Goal: Task Accomplishment & Management: Complete application form

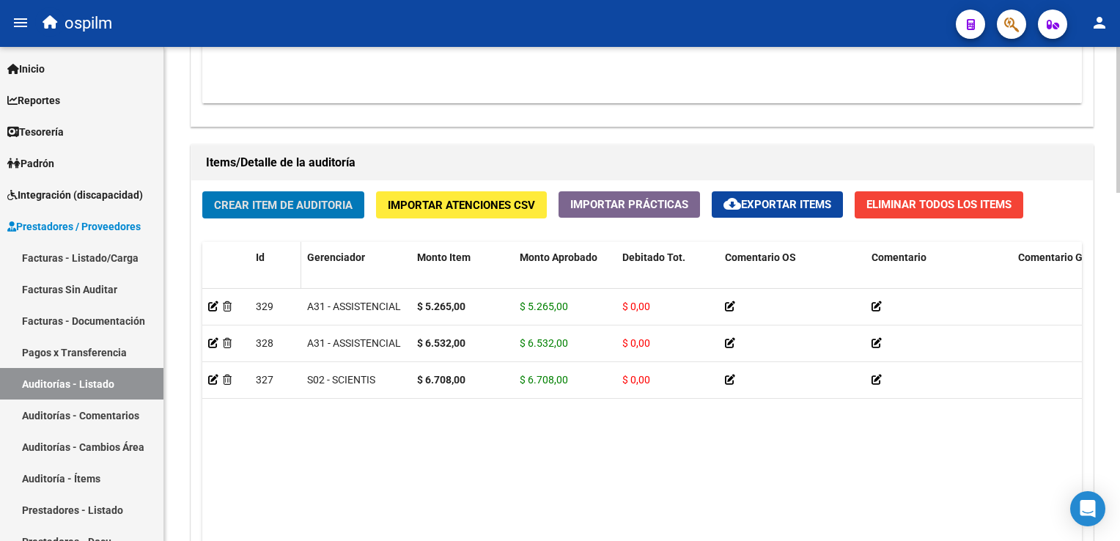
scroll to position [957, 0]
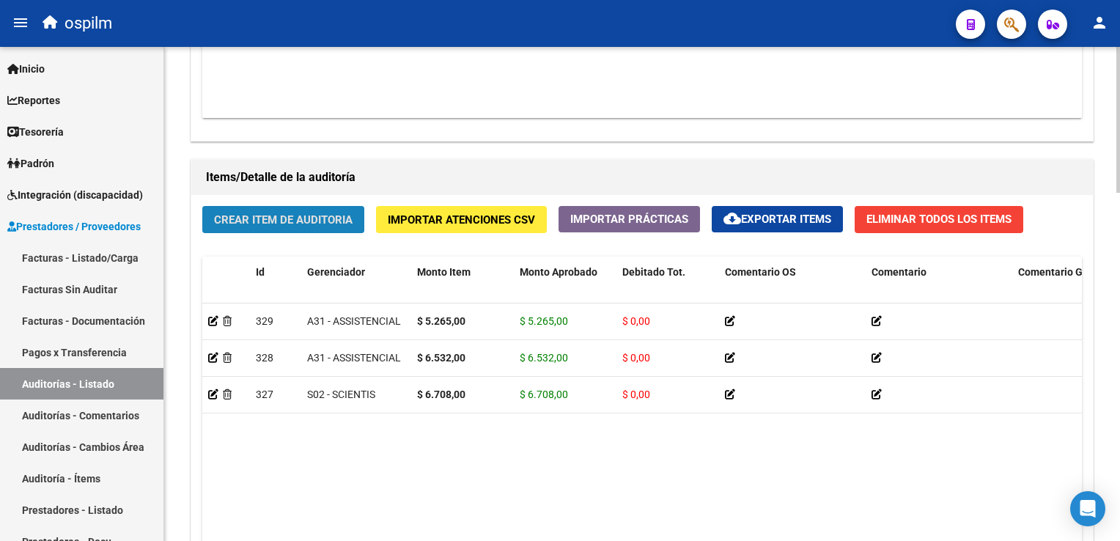
click at [240, 218] on span "Crear Item de Auditoria" at bounding box center [283, 219] width 139 height 13
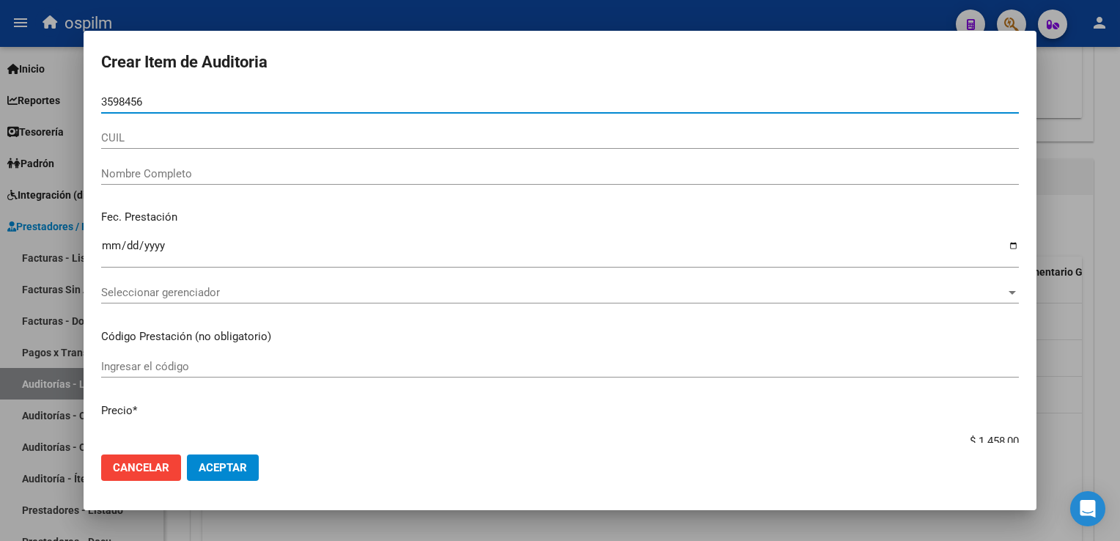
type input "35984564"
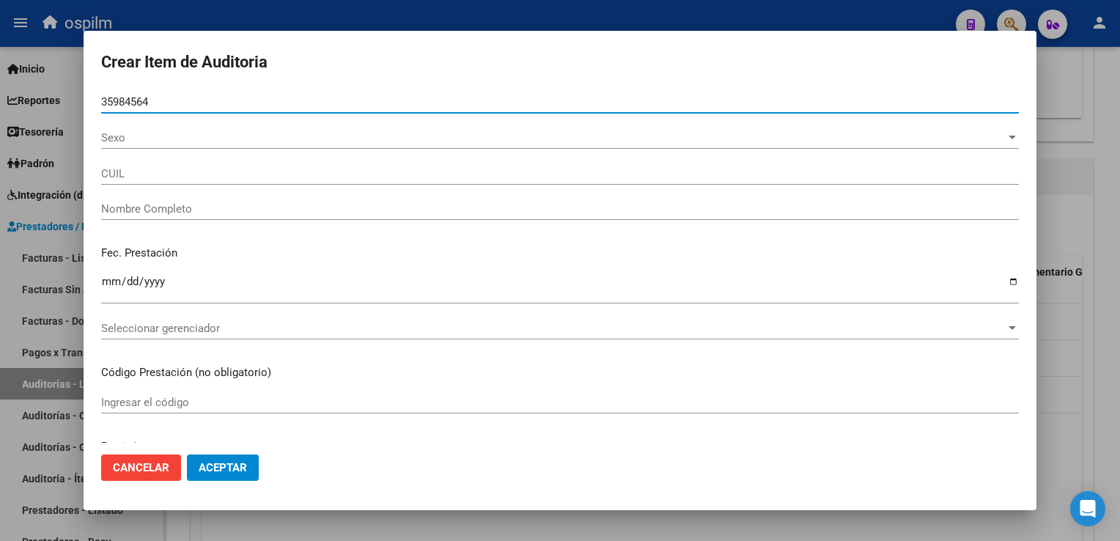
type input "27359845648"
type input "[PERSON_NAME]"
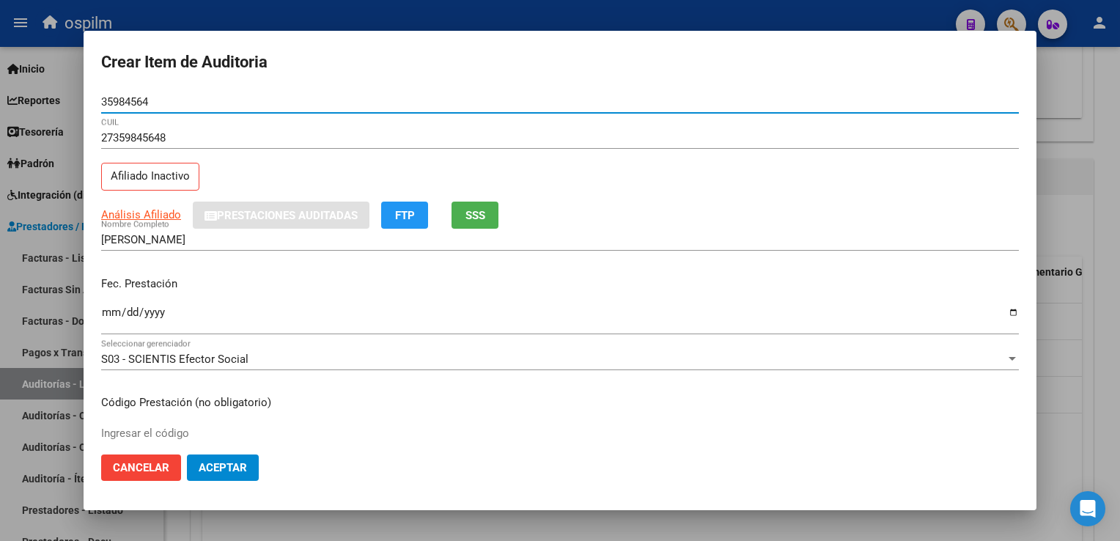
type input "35984564"
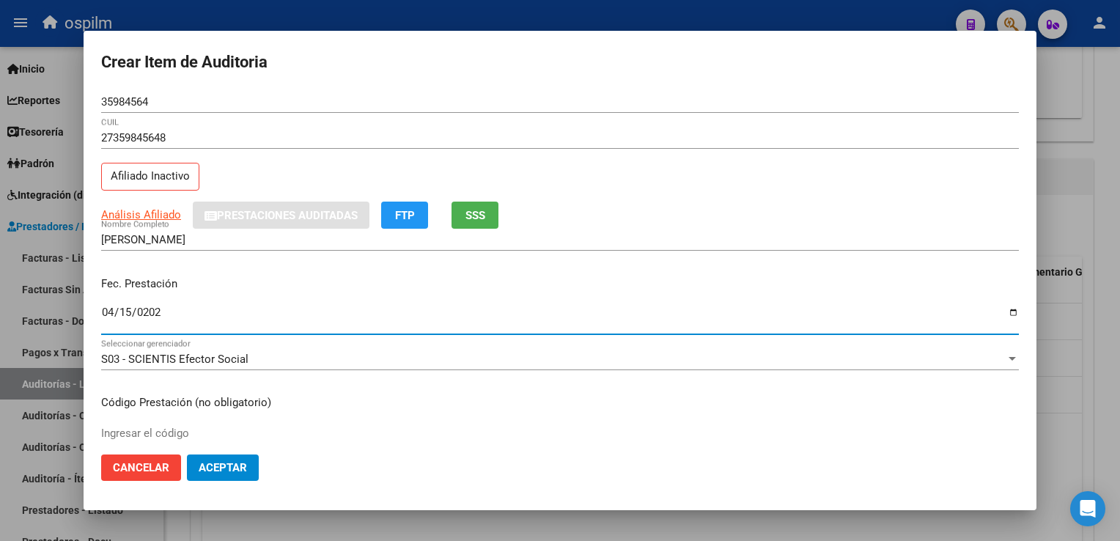
type input "[DATE]"
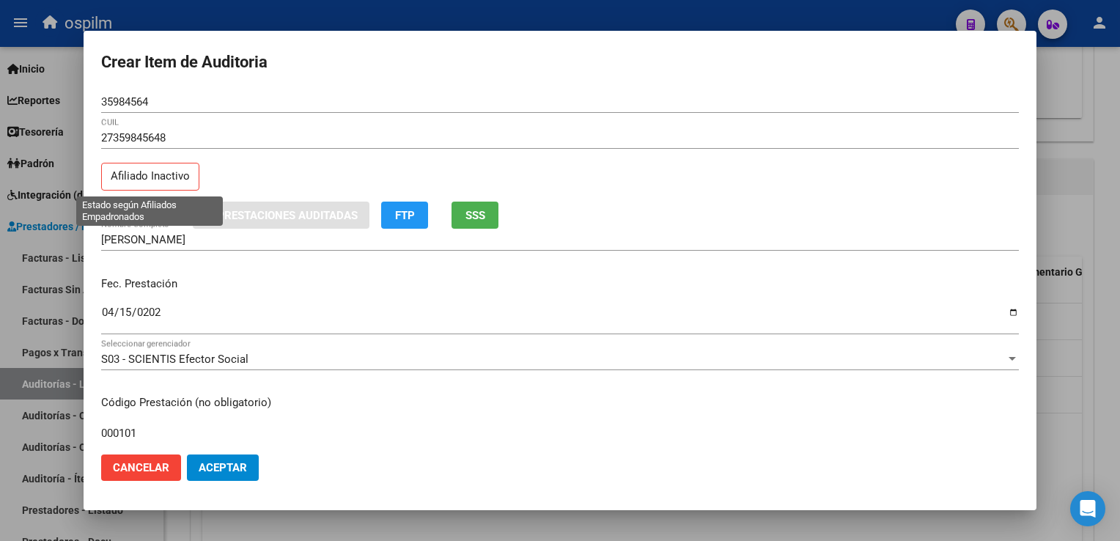
type input "000101"
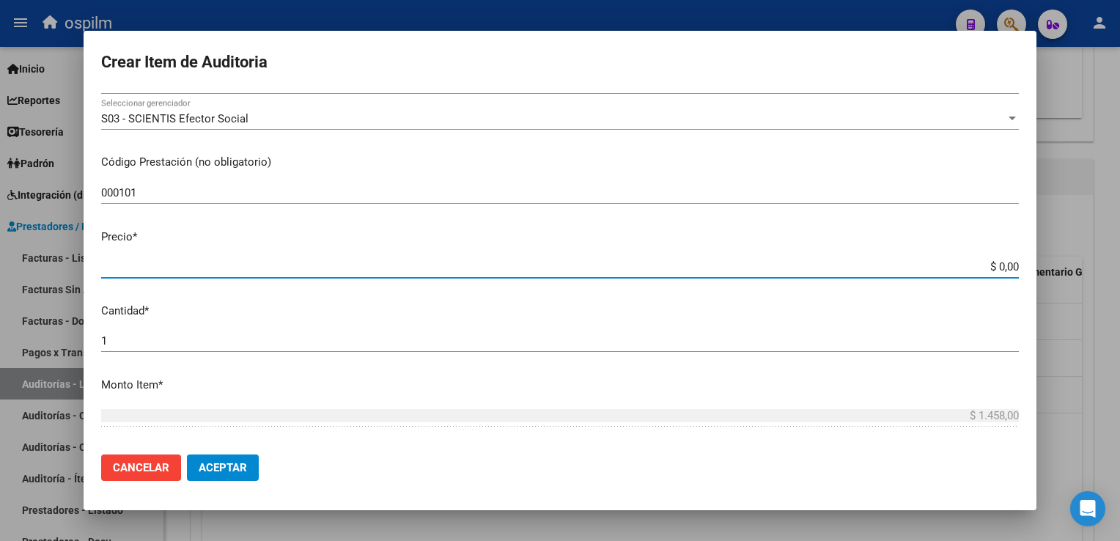
type input "$ 0,01"
type input "$ 0,12"
type input "$ 1,26"
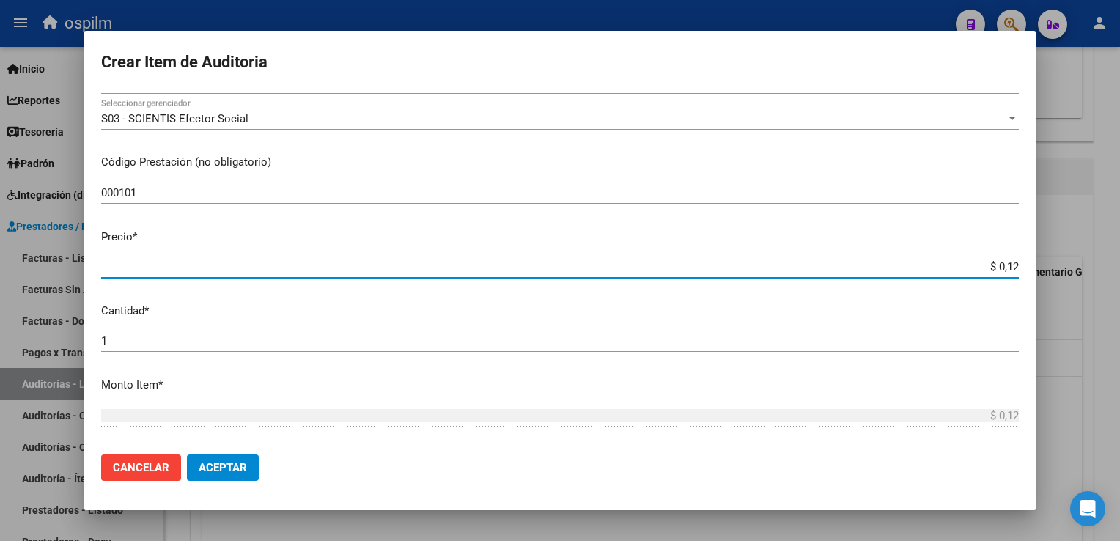
type input "$ 1,26"
type input "$ 12,67"
type input "$ 126,70"
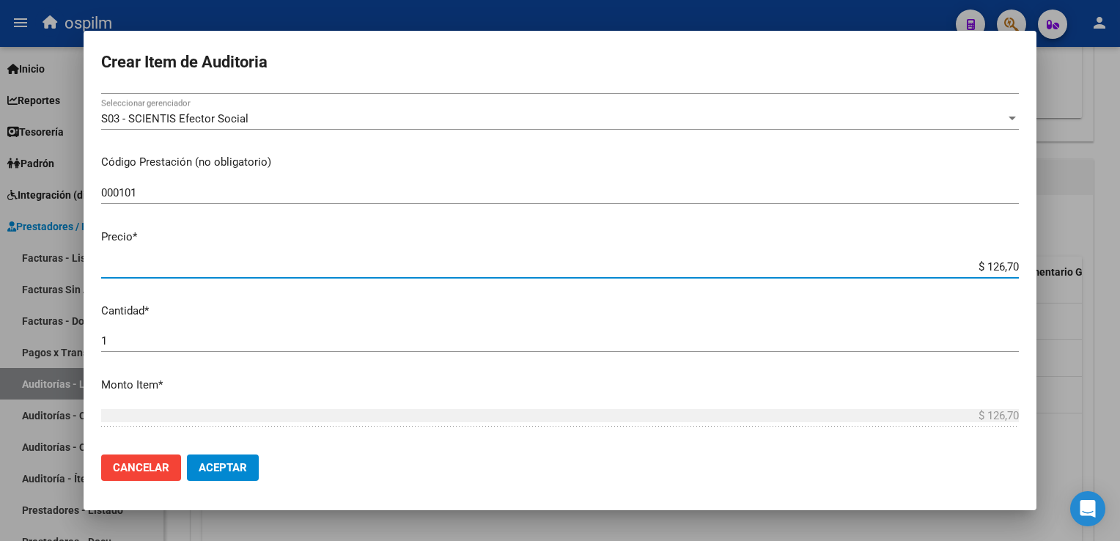
type input "$ 1.267,00"
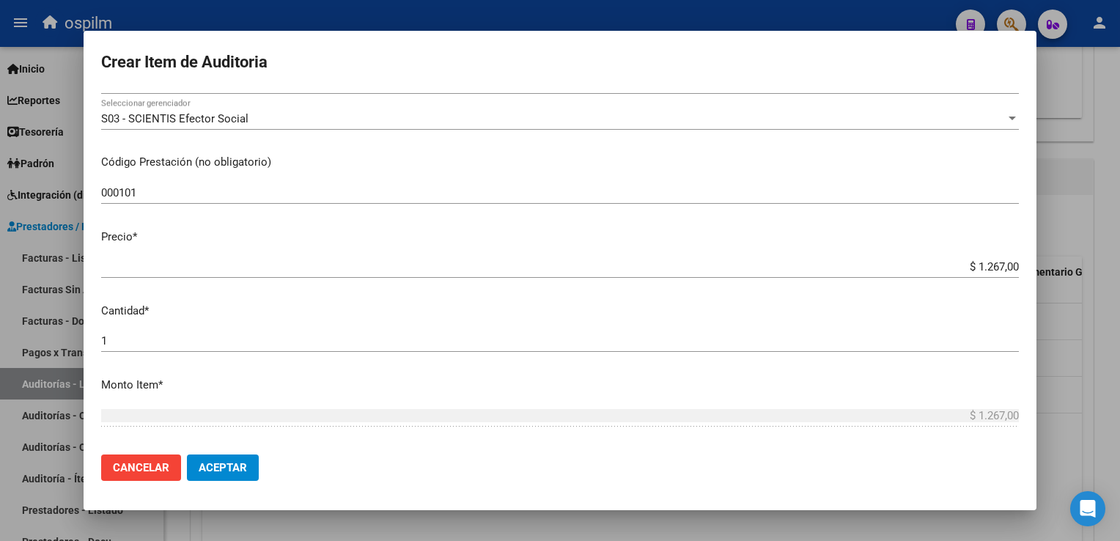
scroll to position [463, 0]
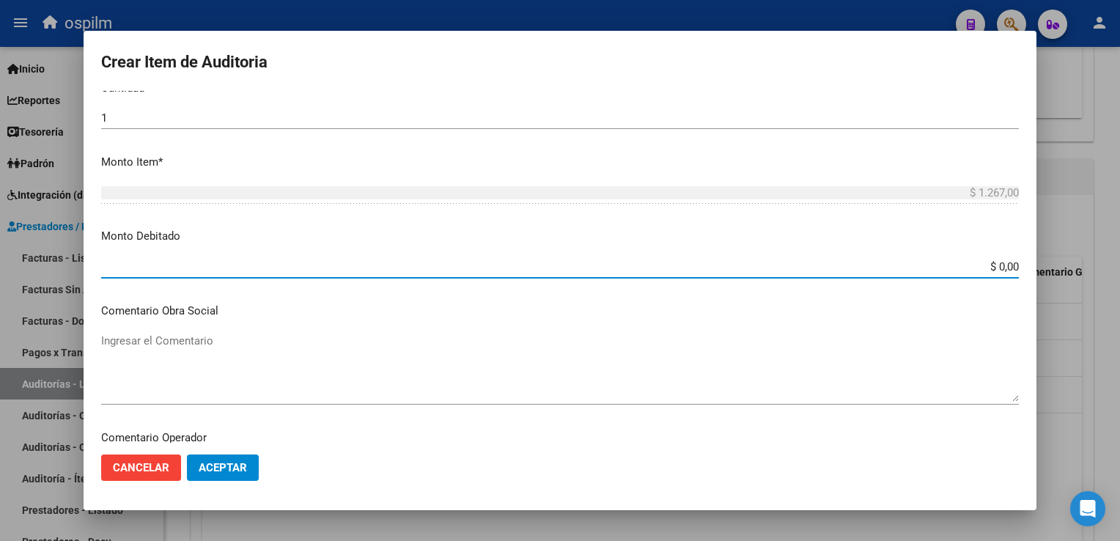
click at [234, 462] on span "Aceptar" at bounding box center [223, 467] width 48 height 13
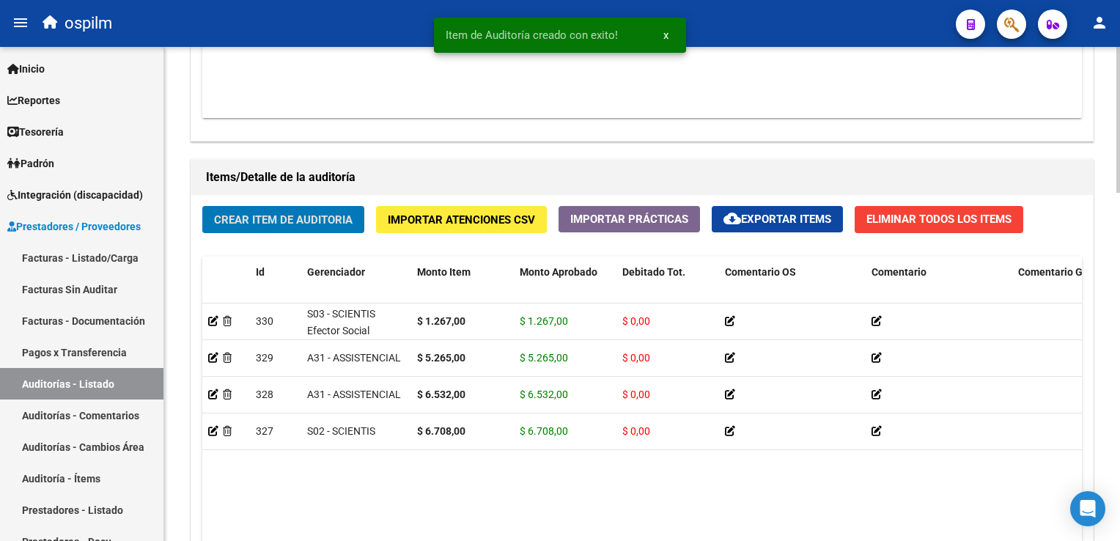
click at [220, 219] on span "Crear Item de Auditoria" at bounding box center [283, 219] width 139 height 13
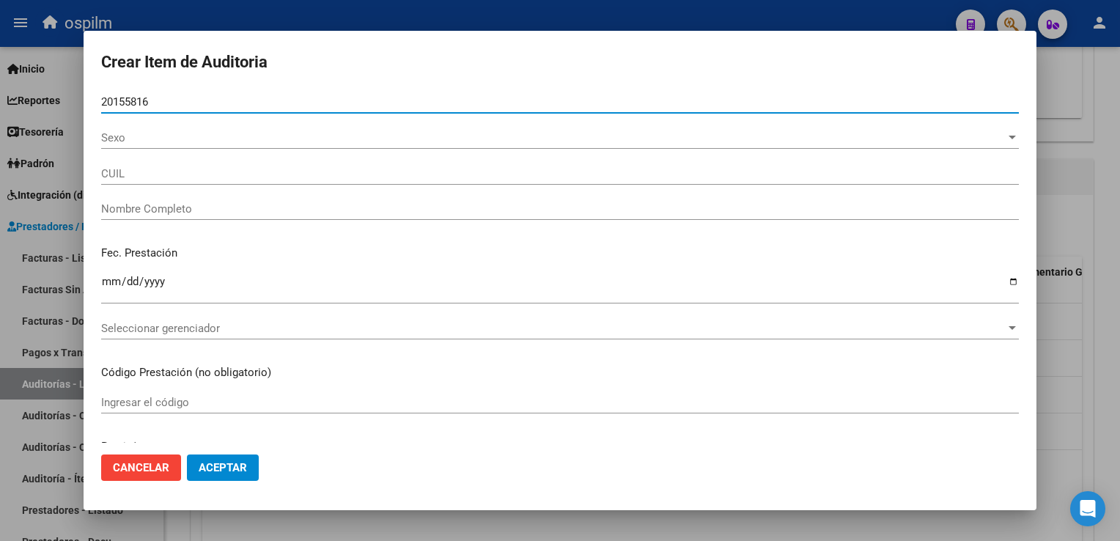
type input "20155816"
type input "27201558161"
type input "[PERSON_NAME]"
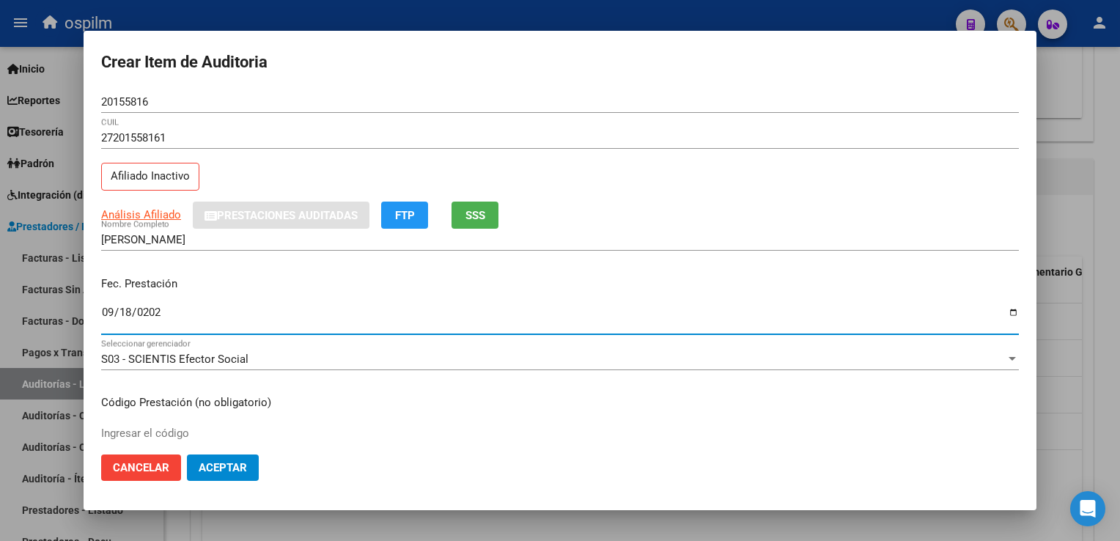
type input "[DATE]"
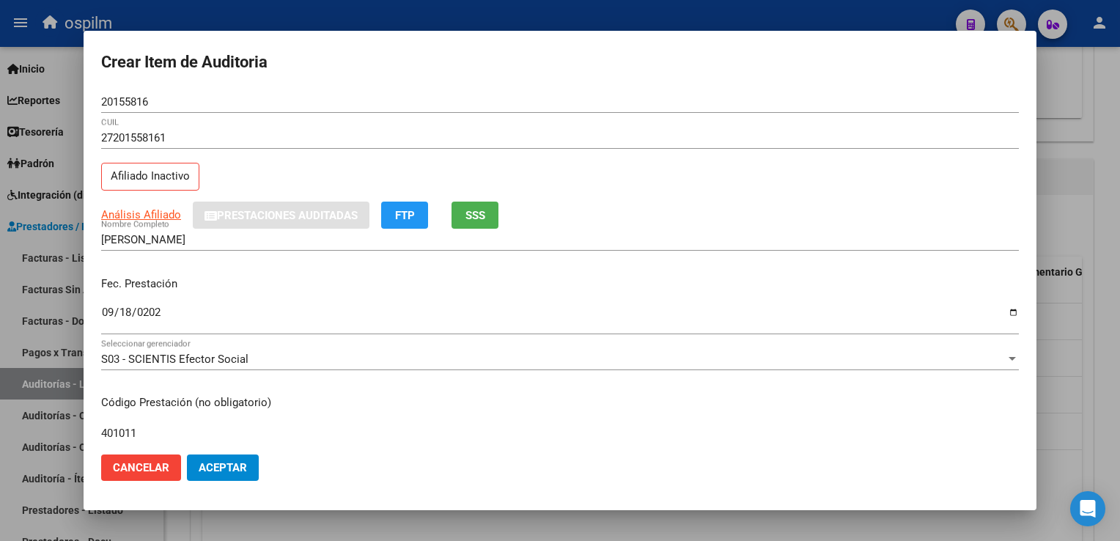
type input "401011"
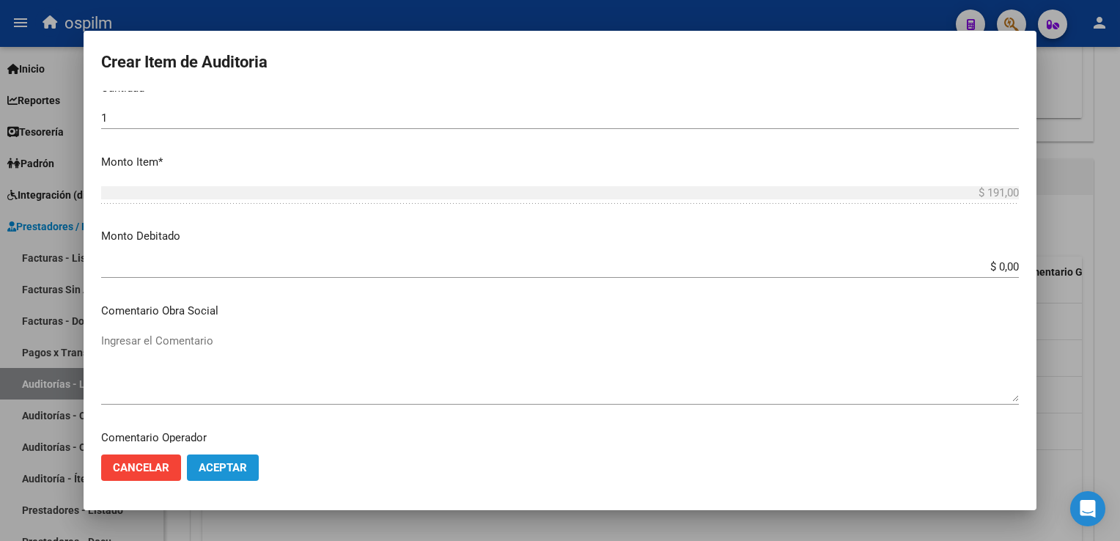
click at [200, 463] on span "Aceptar" at bounding box center [223, 467] width 48 height 13
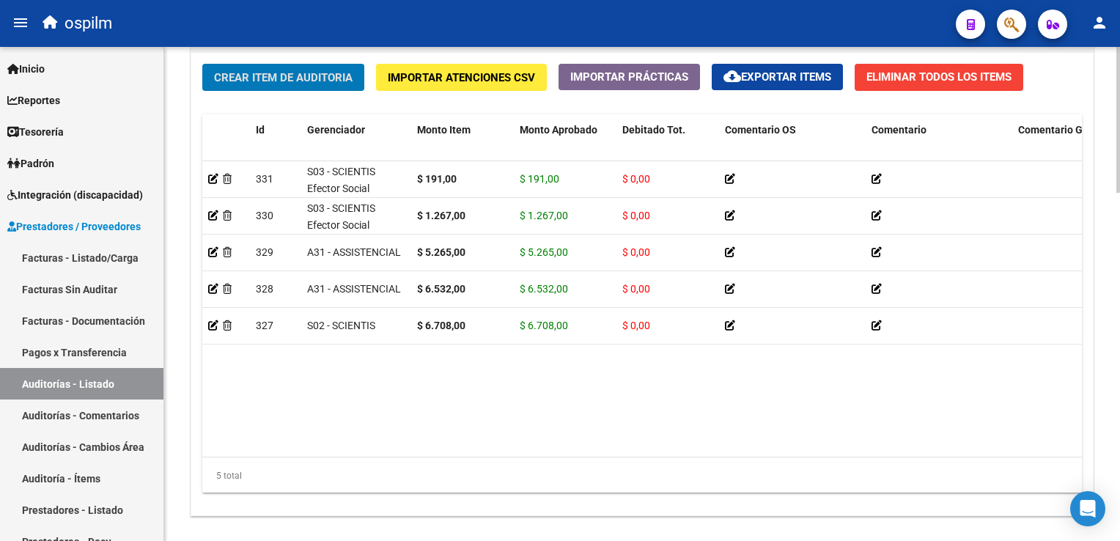
scroll to position [1177, 0]
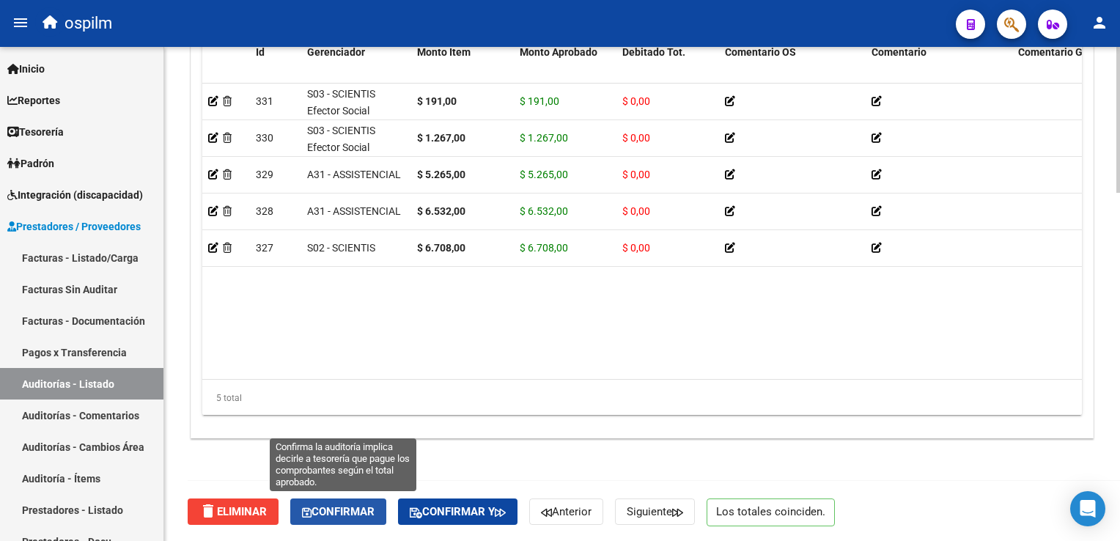
click at [353, 501] on button "Confirmar" at bounding box center [338, 512] width 96 height 26
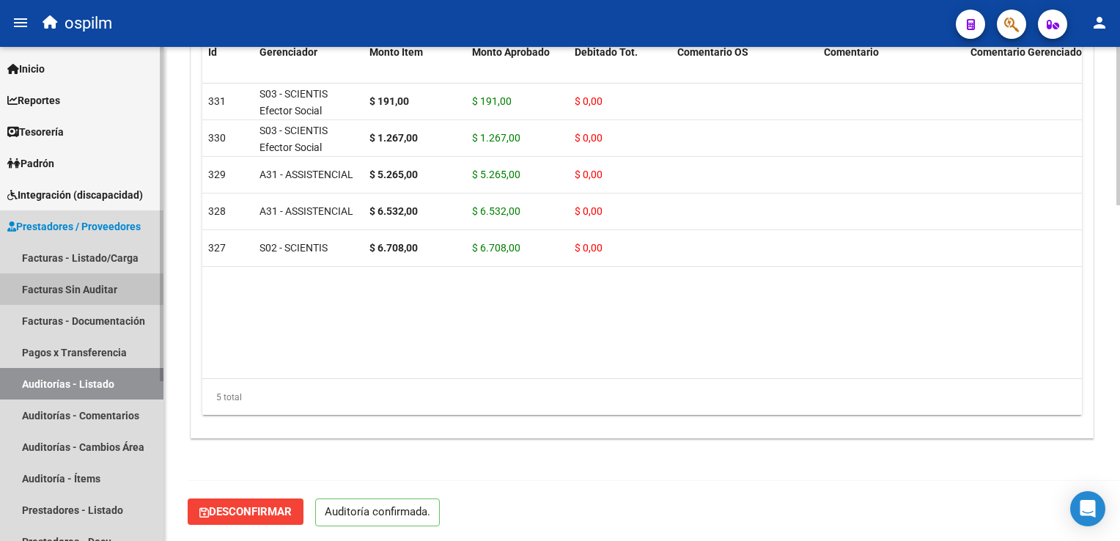
click at [76, 288] on link "Facturas Sin Auditar" at bounding box center [81, 289] width 163 height 32
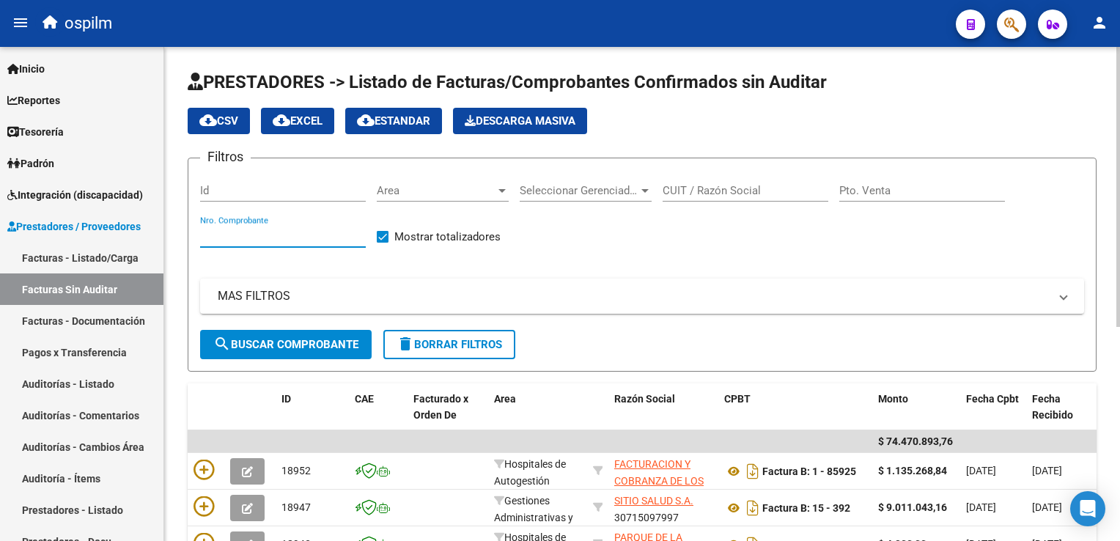
click at [249, 238] on input "Nro. Comprobante" at bounding box center [283, 235] width 166 height 13
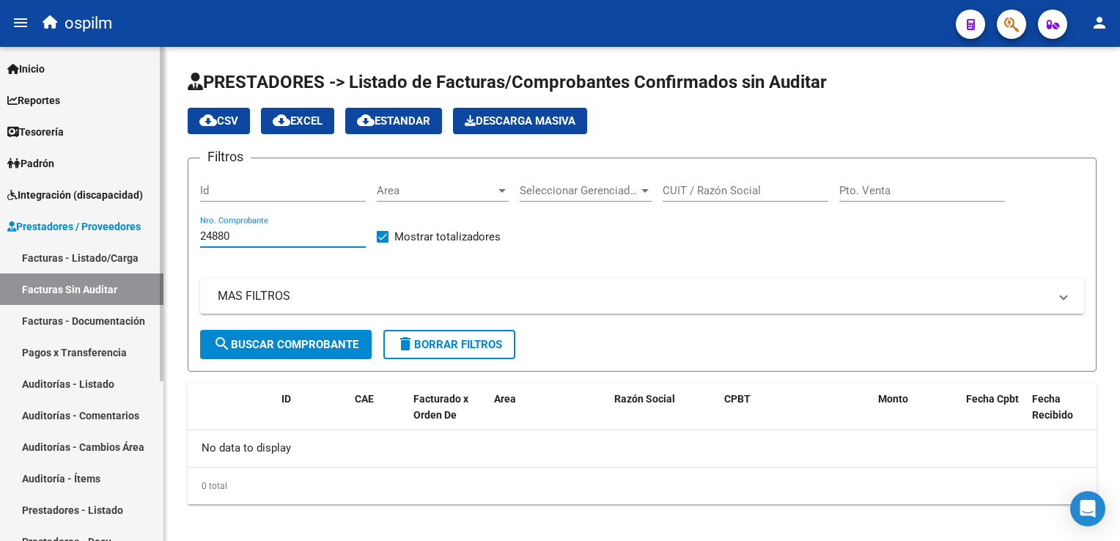
type input "24880"
click at [85, 288] on link "Facturas Sin Auditar" at bounding box center [81, 289] width 163 height 32
click at [265, 230] on input "24880" at bounding box center [283, 235] width 166 height 13
click at [44, 251] on link "Facturas - Listado/Carga" at bounding box center [81, 258] width 163 height 32
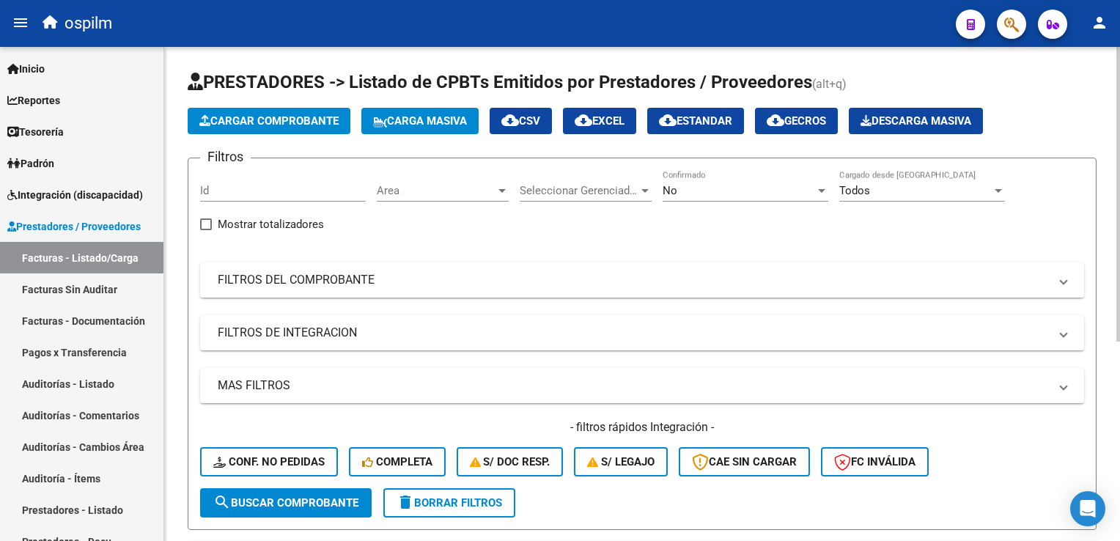
click at [262, 286] on mat-panel-title "FILTROS DEL COMPROBANTE" at bounding box center [633, 280] width 831 height 16
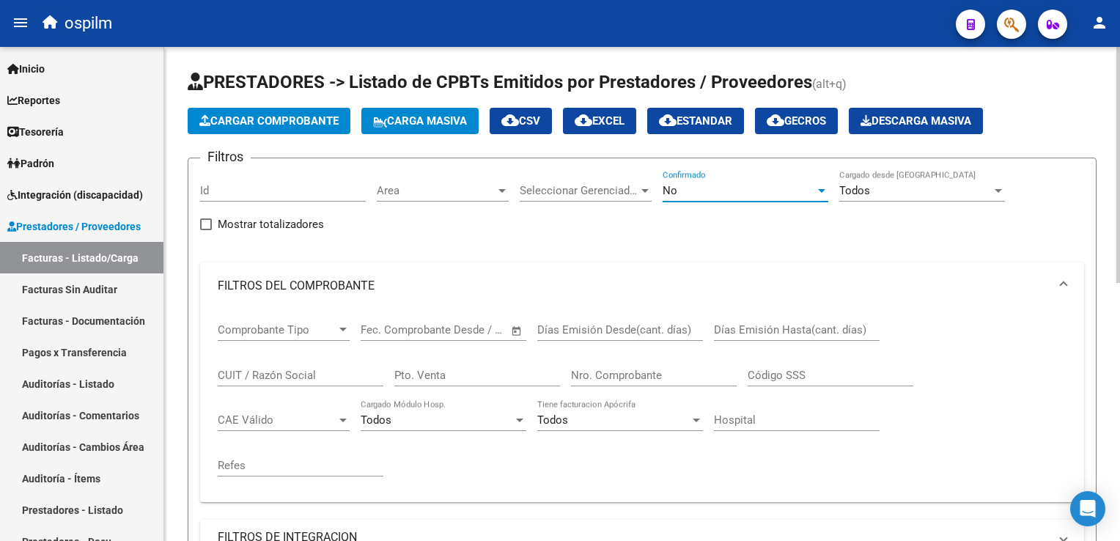
click at [751, 185] on div "No" at bounding box center [739, 190] width 152 height 13
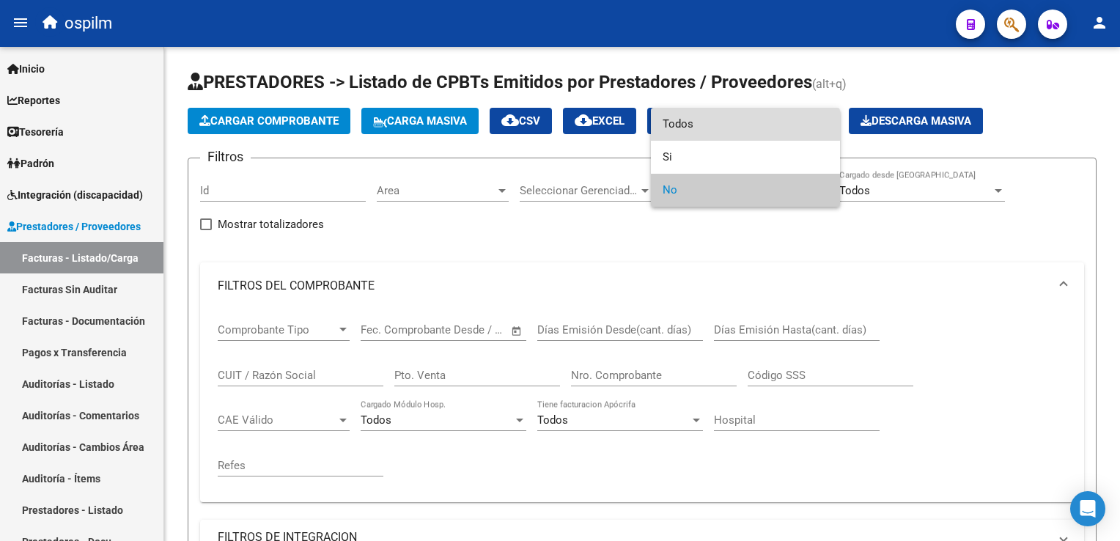
click at [694, 125] on span "Todos" at bounding box center [746, 124] width 166 height 33
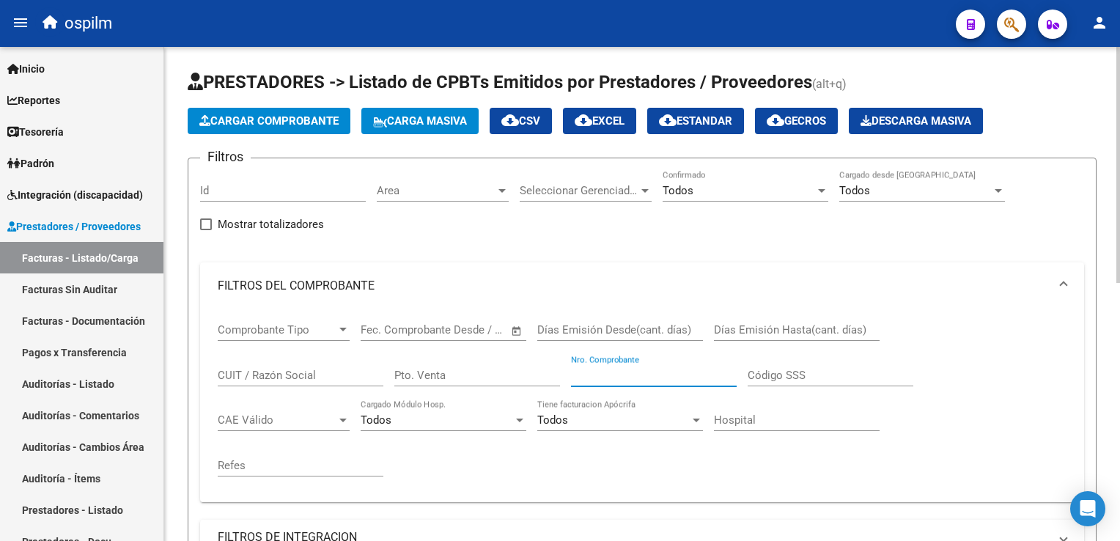
click at [600, 377] on input "Nro. Comprobante" at bounding box center [654, 375] width 166 height 13
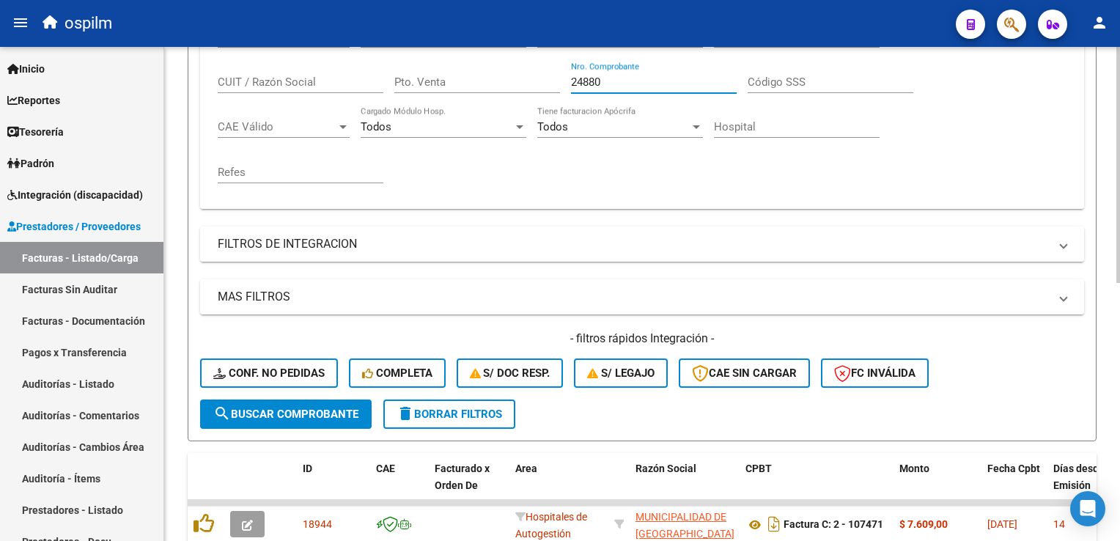
type input "24880"
click at [277, 421] on button "search Buscar Comprobante" at bounding box center [286, 414] width 172 height 29
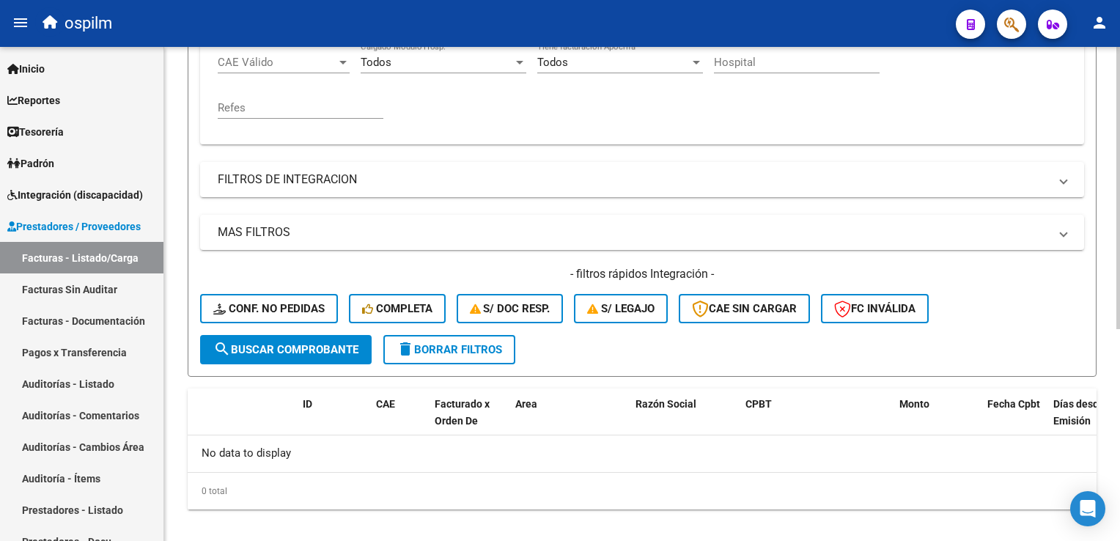
scroll to position [369, 0]
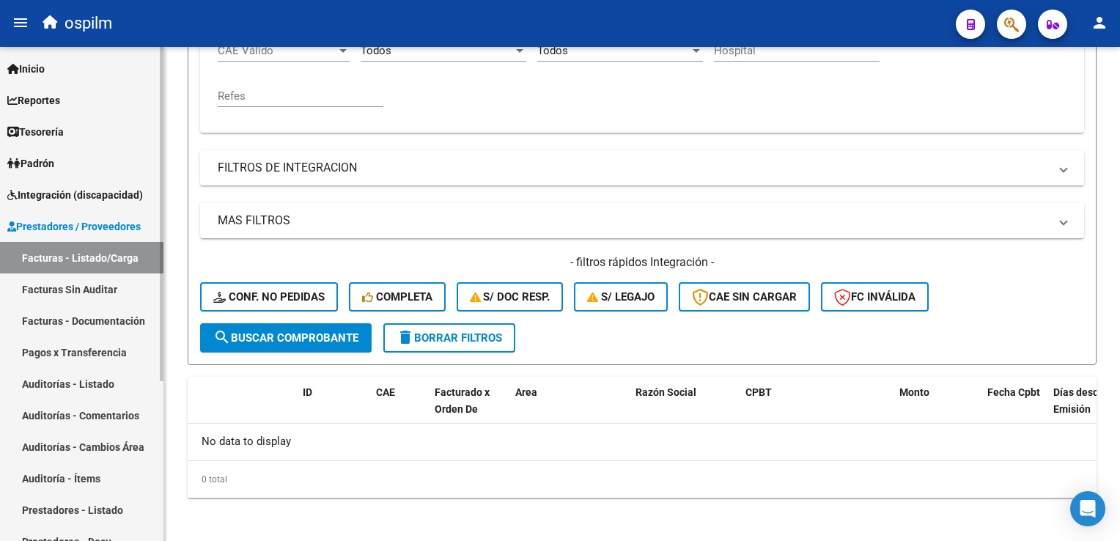
click at [93, 289] on link "Facturas Sin Auditar" at bounding box center [81, 289] width 163 height 32
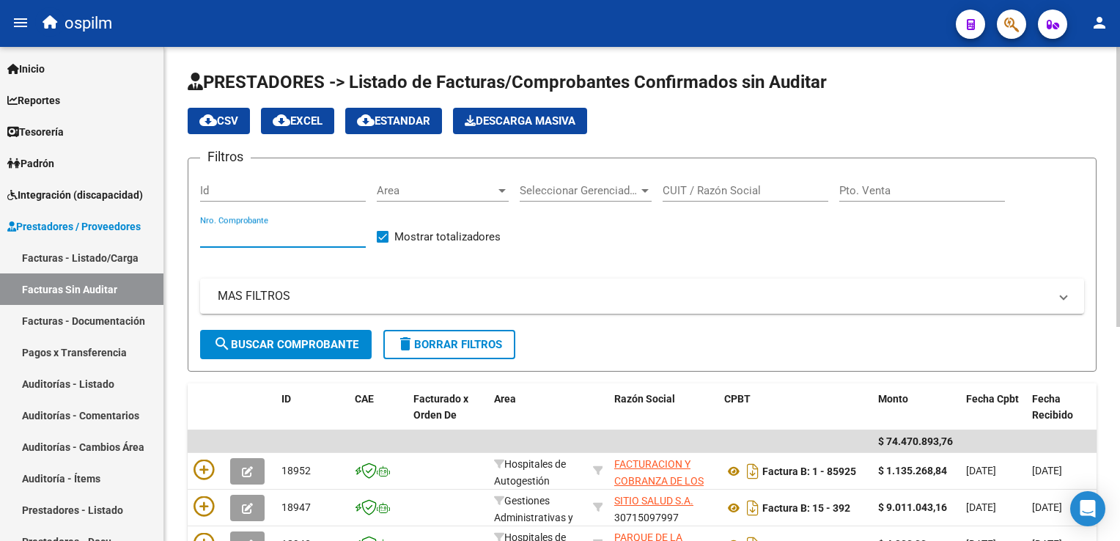
click at [282, 236] on input "Nro. Comprobante" at bounding box center [283, 235] width 166 height 13
type input "7400"
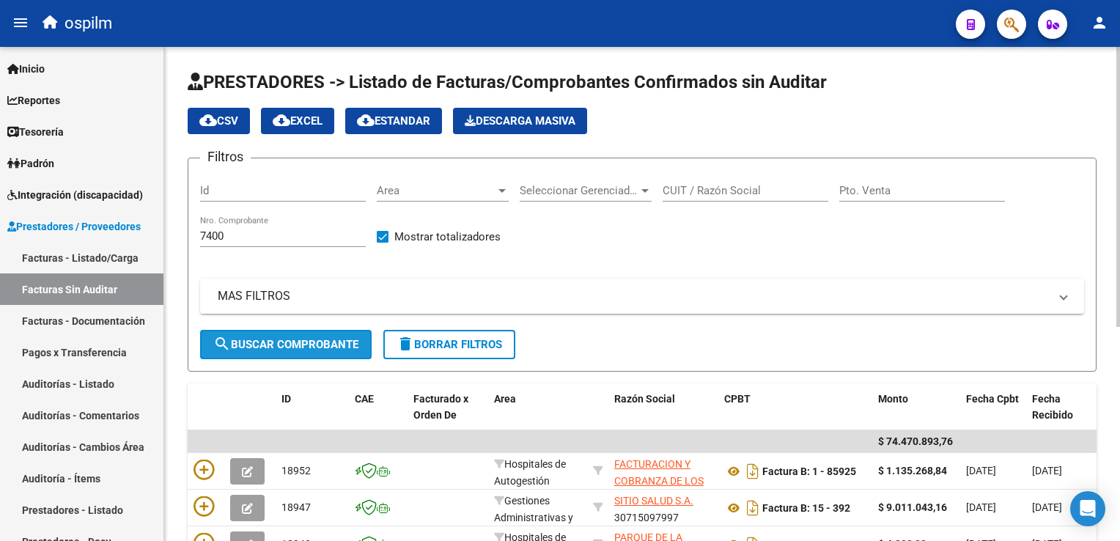
click at [297, 345] on span "search Buscar Comprobante" at bounding box center [285, 344] width 145 height 13
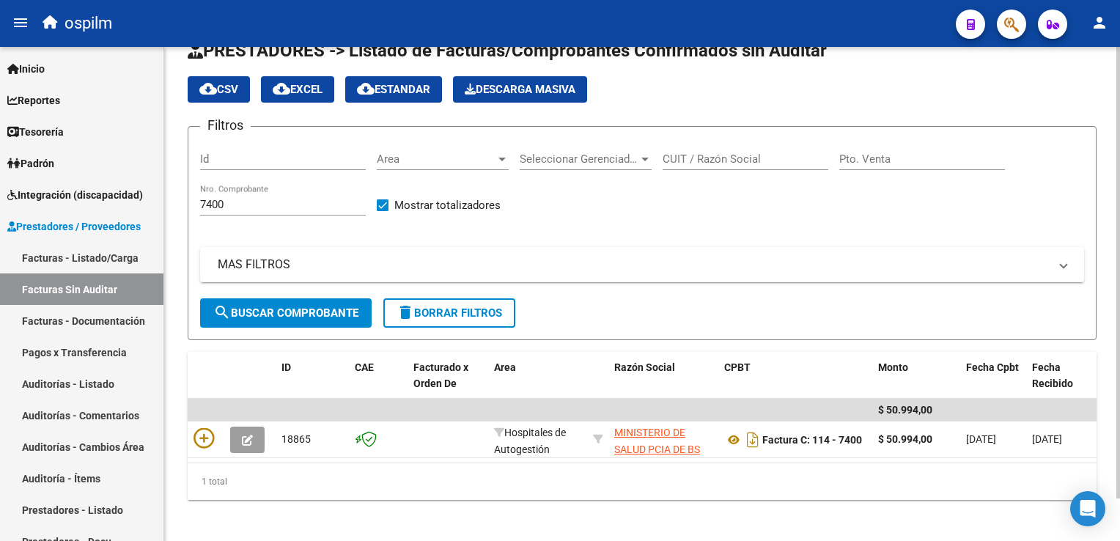
scroll to position [46, 0]
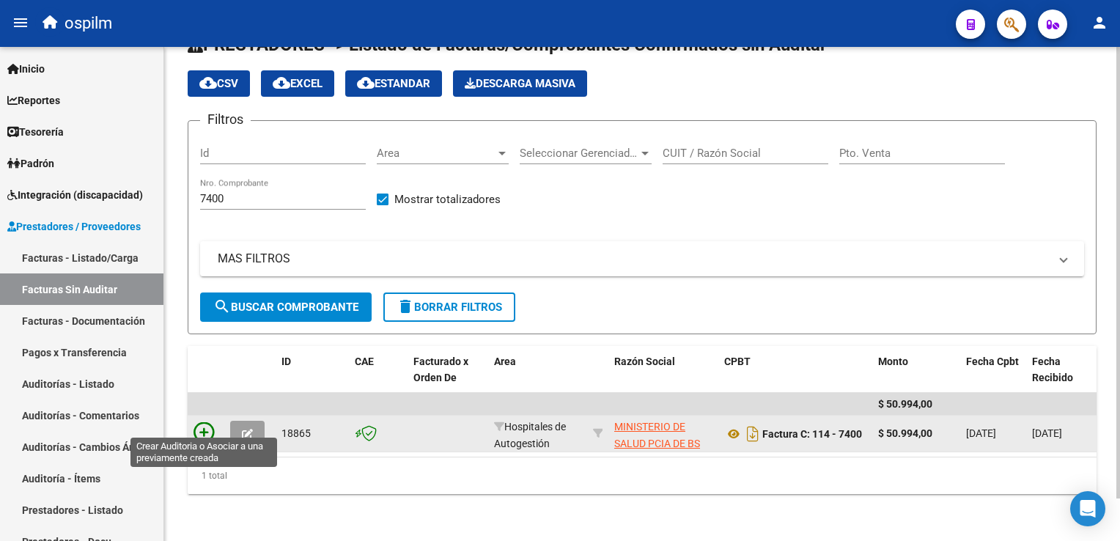
click at [199, 422] on icon at bounding box center [204, 432] width 21 height 21
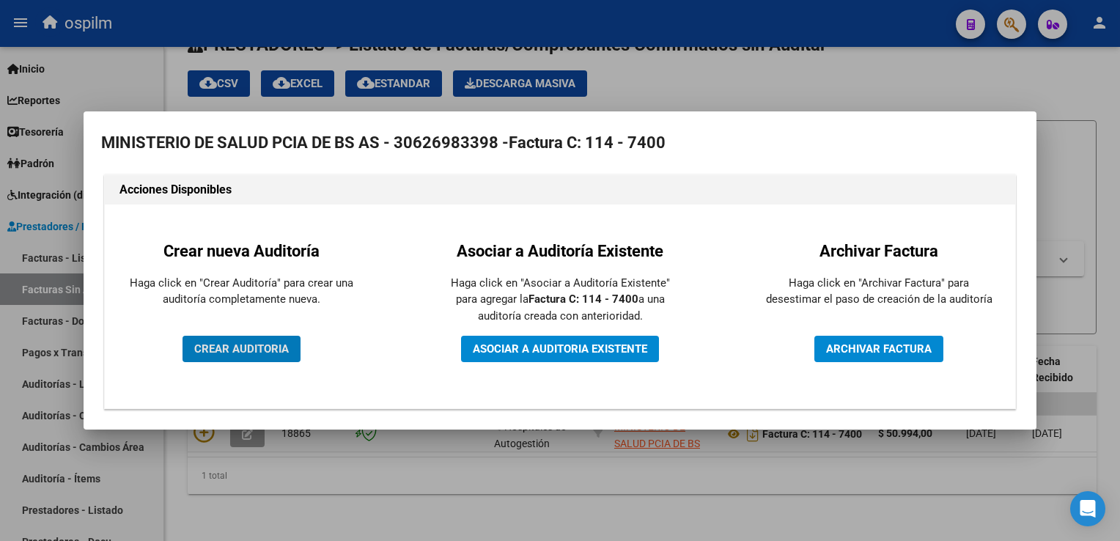
click at [211, 344] on span "CREAR AUDITORIA" at bounding box center [241, 348] width 95 height 13
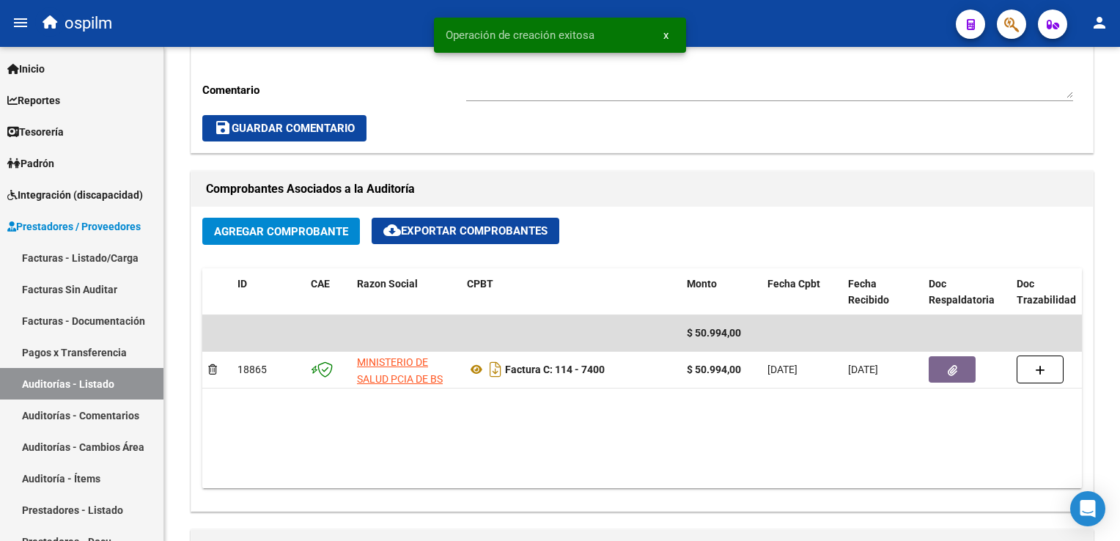
scroll to position [880, 0]
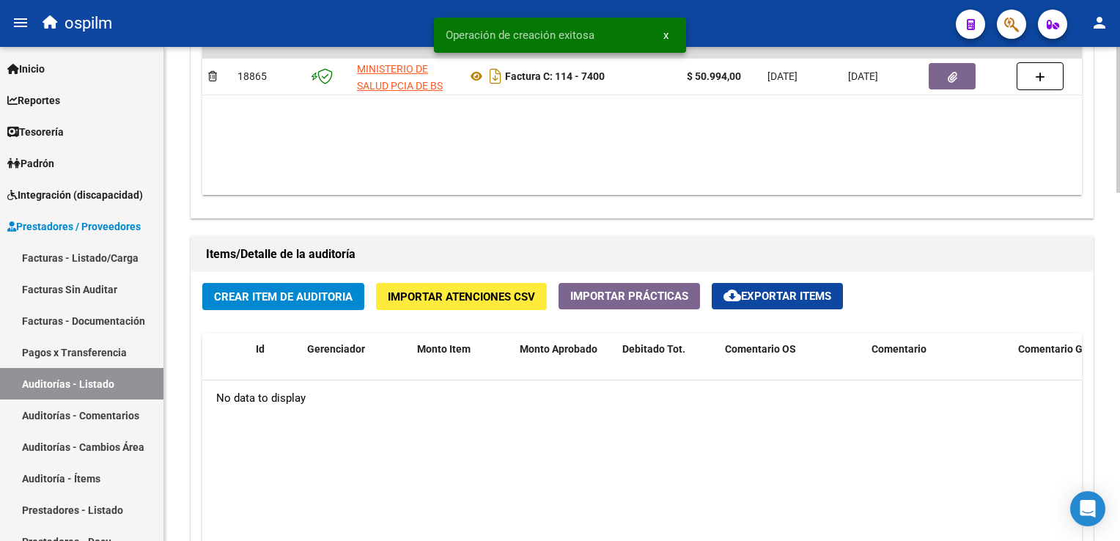
click at [258, 290] on span "Crear Item de Auditoria" at bounding box center [283, 296] width 139 height 13
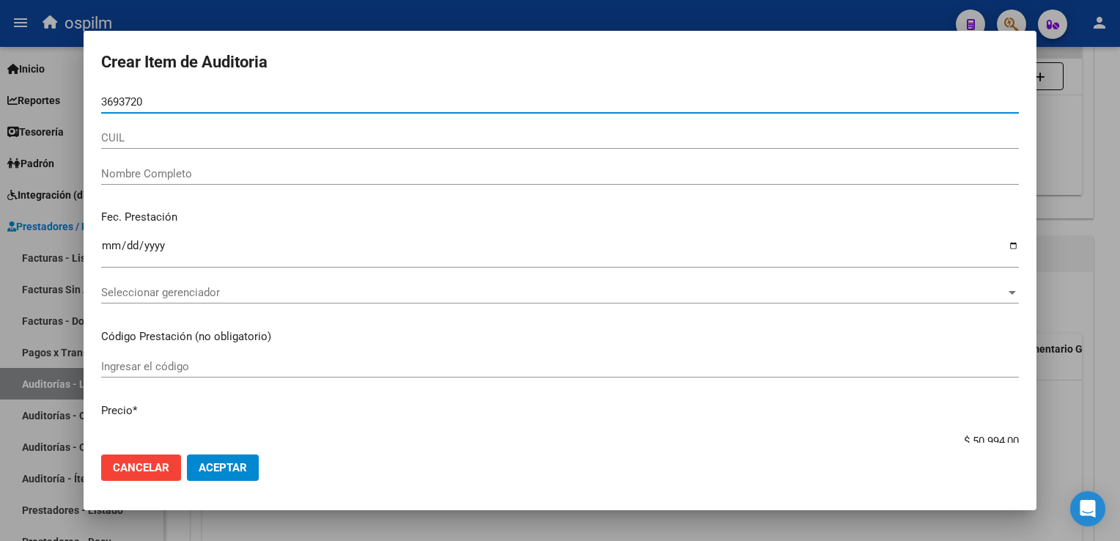
type input "36937201"
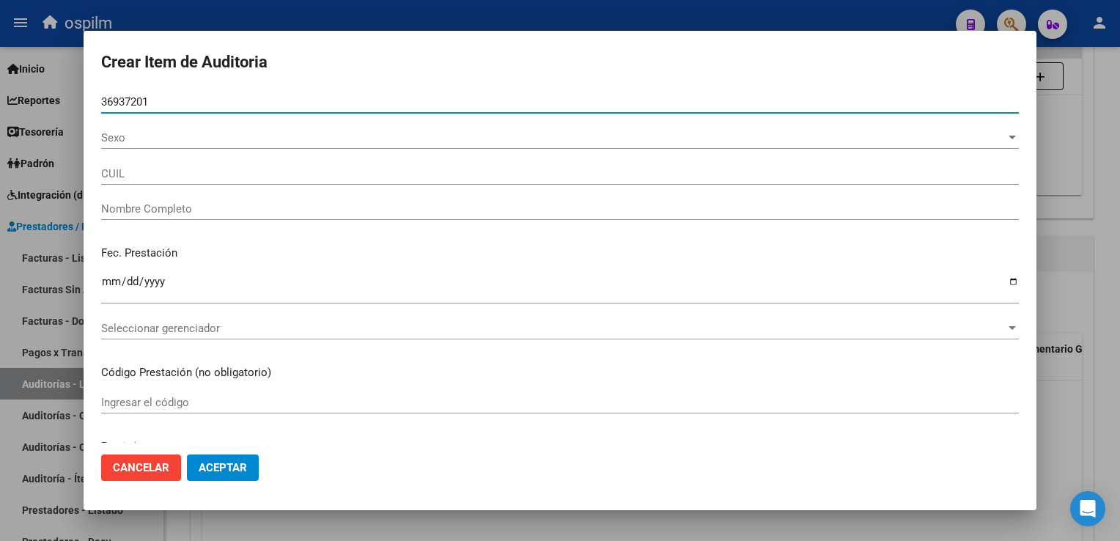
type input "27369372012"
type input "ZERDA , [PERSON_NAME]"
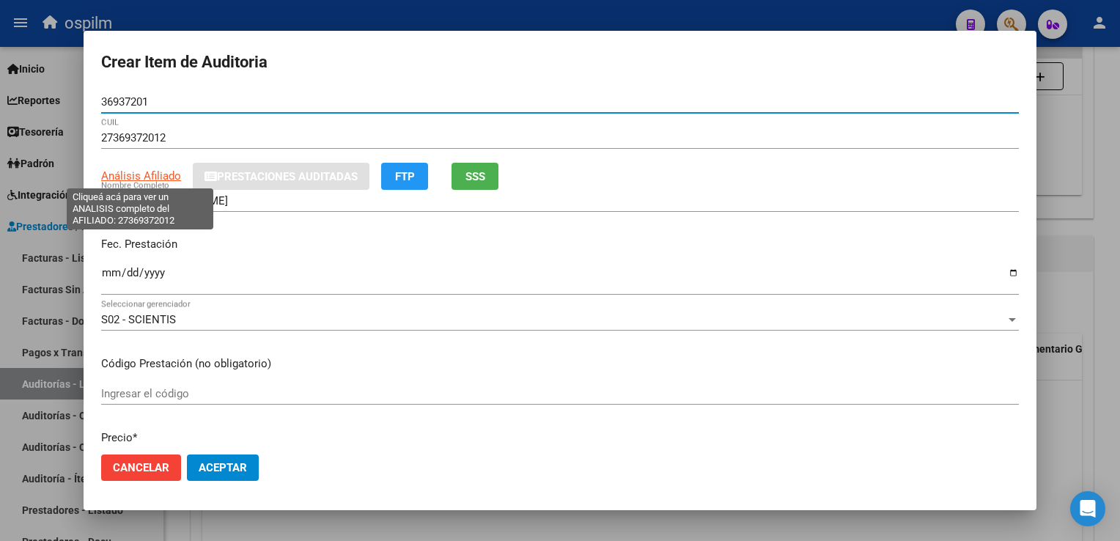
type input "36937201"
click at [147, 174] on span "Análisis Afiliado" at bounding box center [141, 175] width 80 height 13
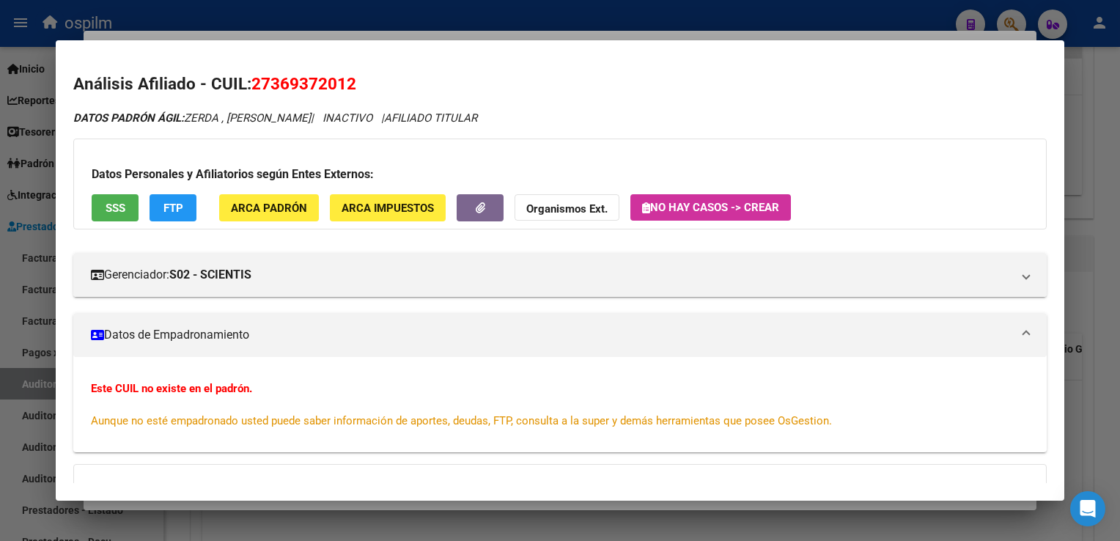
click at [1078, 99] on div at bounding box center [560, 270] width 1120 height 541
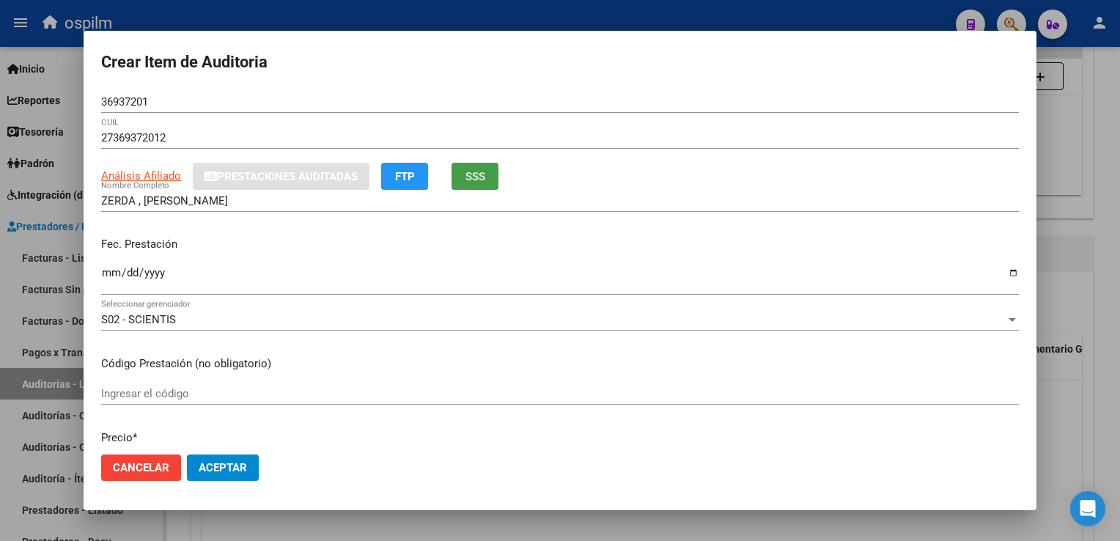
click at [475, 170] on span "SSS" at bounding box center [476, 176] width 20 height 13
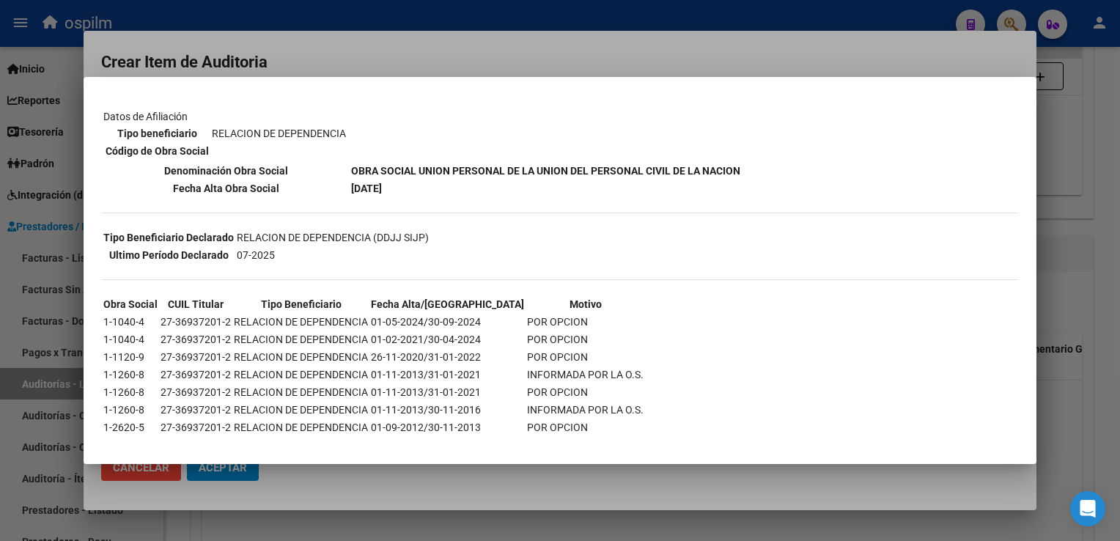
scroll to position [219, 0]
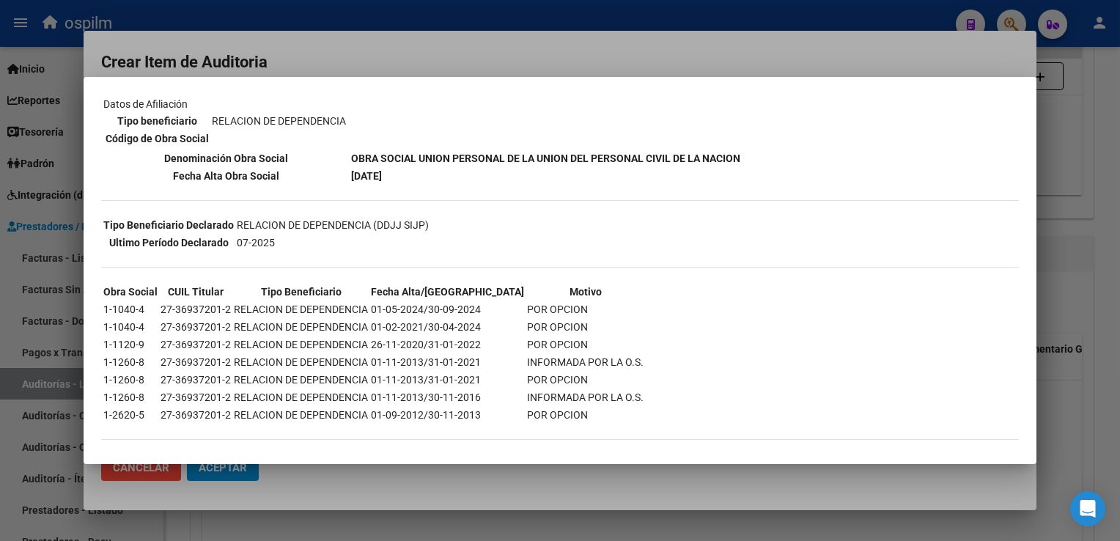
click at [563, 32] on div at bounding box center [560, 270] width 1120 height 541
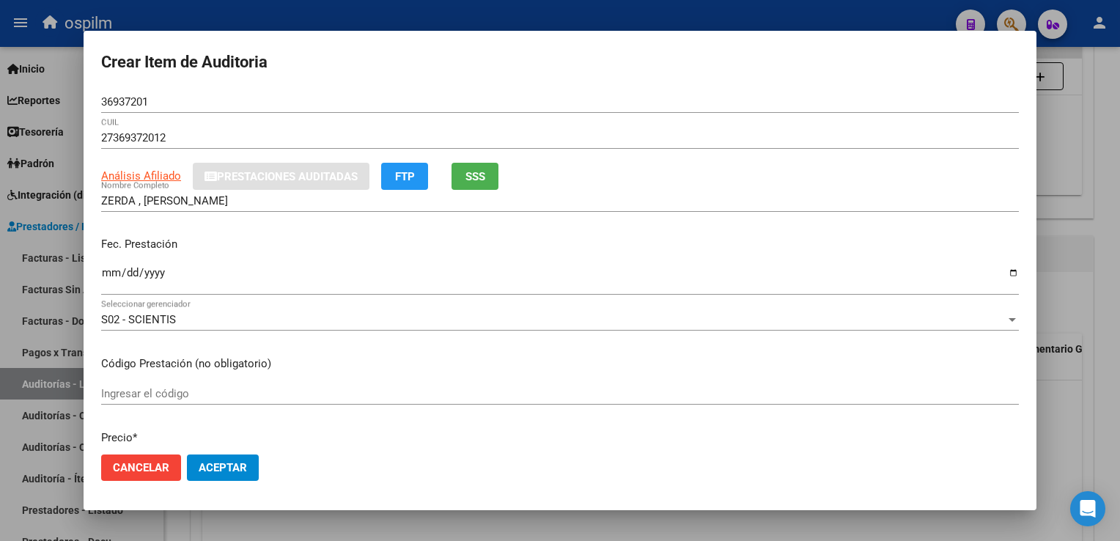
click at [108, 274] on input "Ingresar la fecha" at bounding box center [560, 278] width 918 height 23
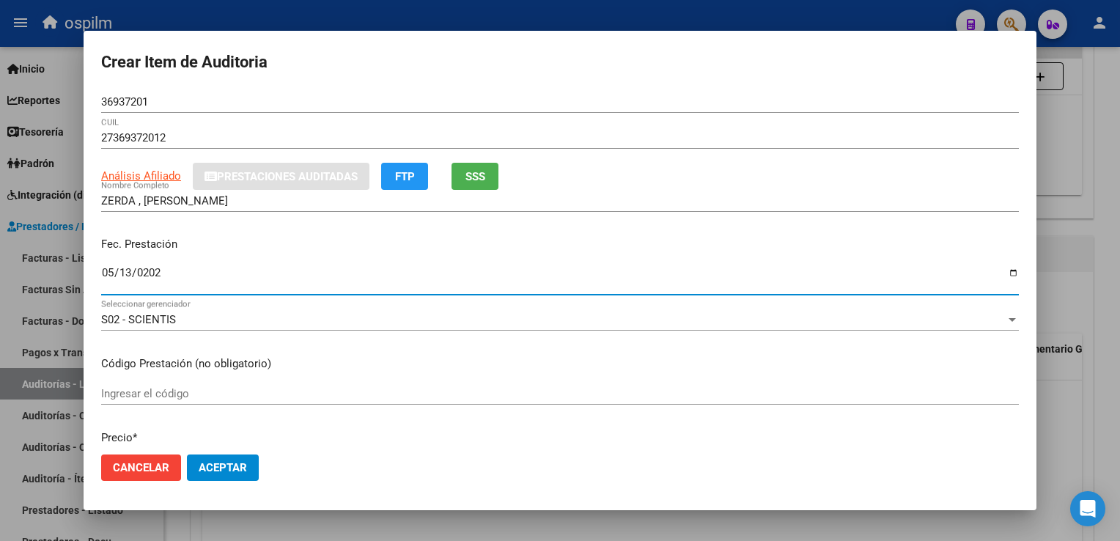
type input "[DATE]"
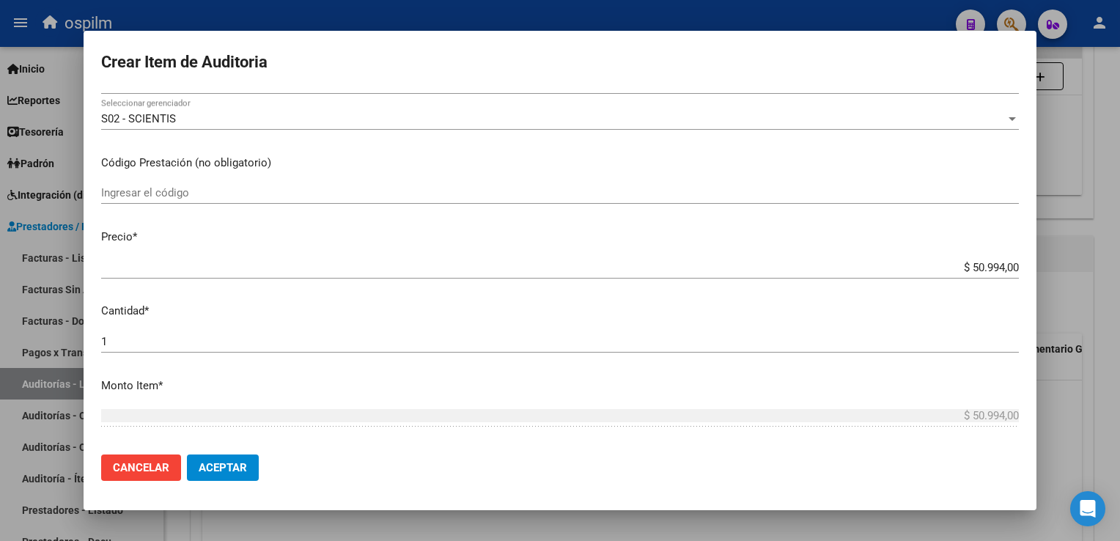
scroll to position [424, 0]
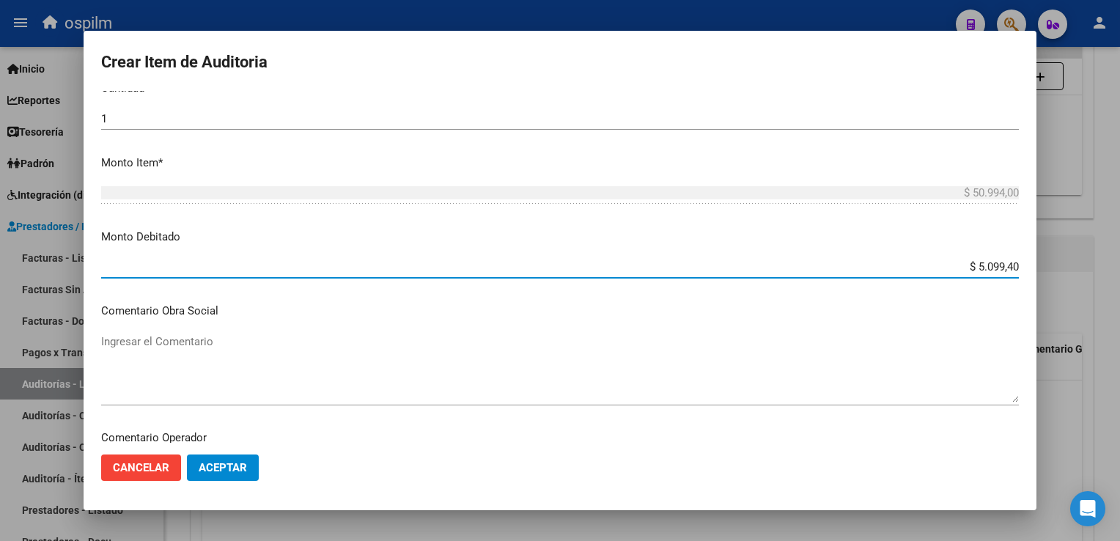
type input "$ 50.994,00"
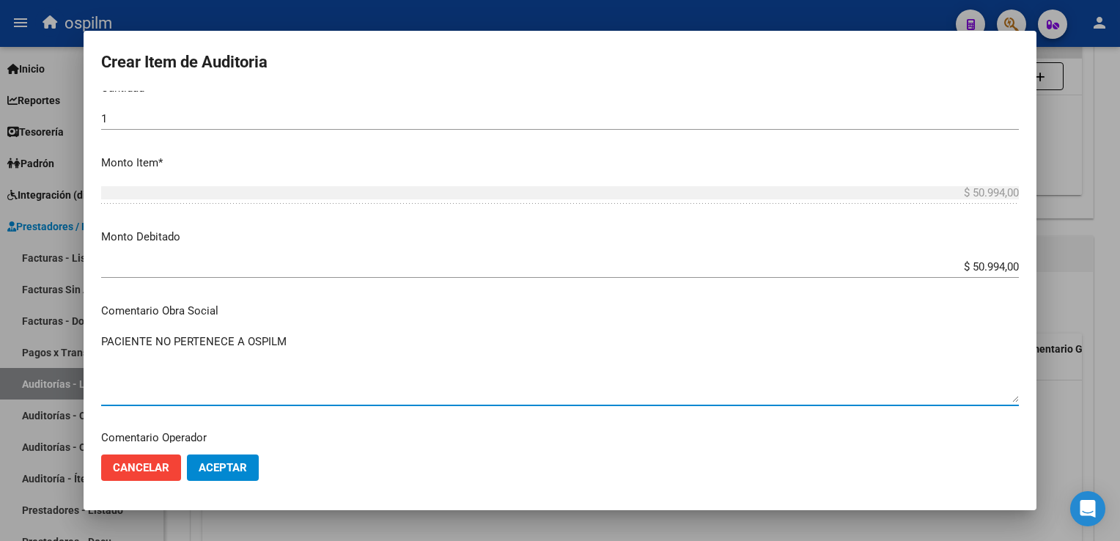
type textarea "PACIENTE NO PERTENECE A OSPILM"
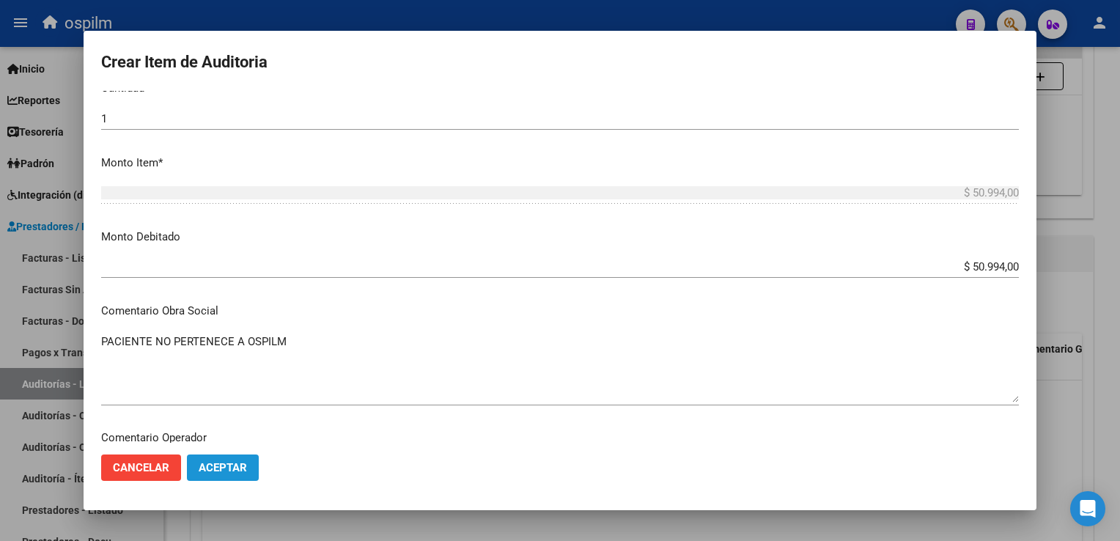
click at [223, 462] on span "Aceptar" at bounding box center [223, 467] width 48 height 13
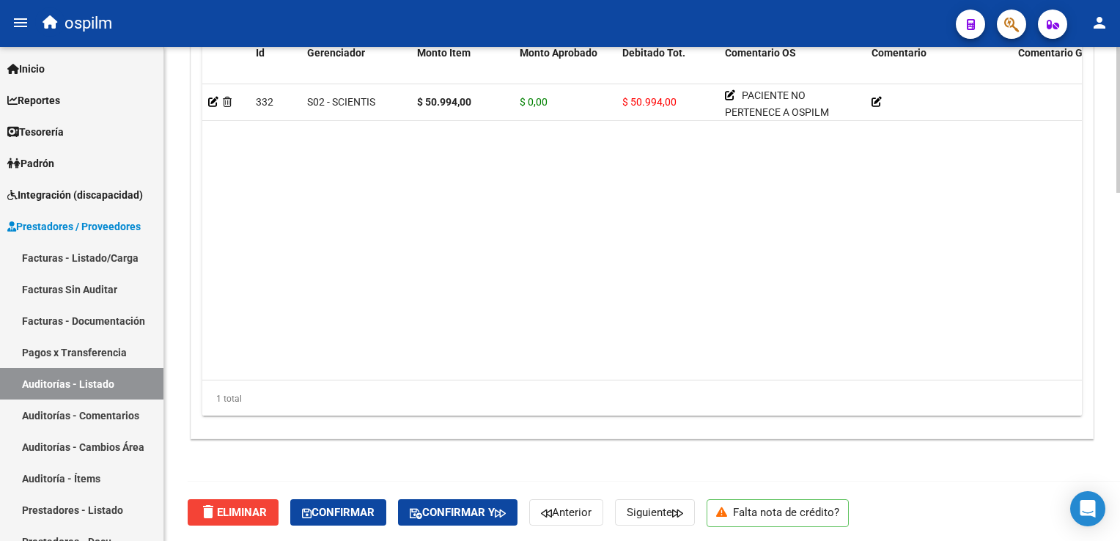
scroll to position [1177, 0]
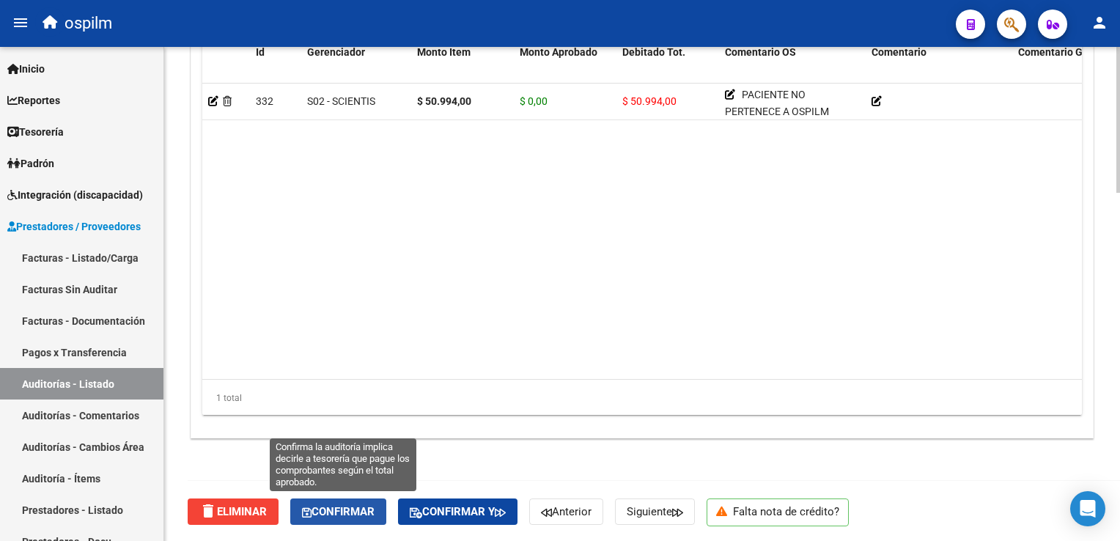
click at [340, 509] on span "Confirmar" at bounding box center [338, 511] width 73 height 13
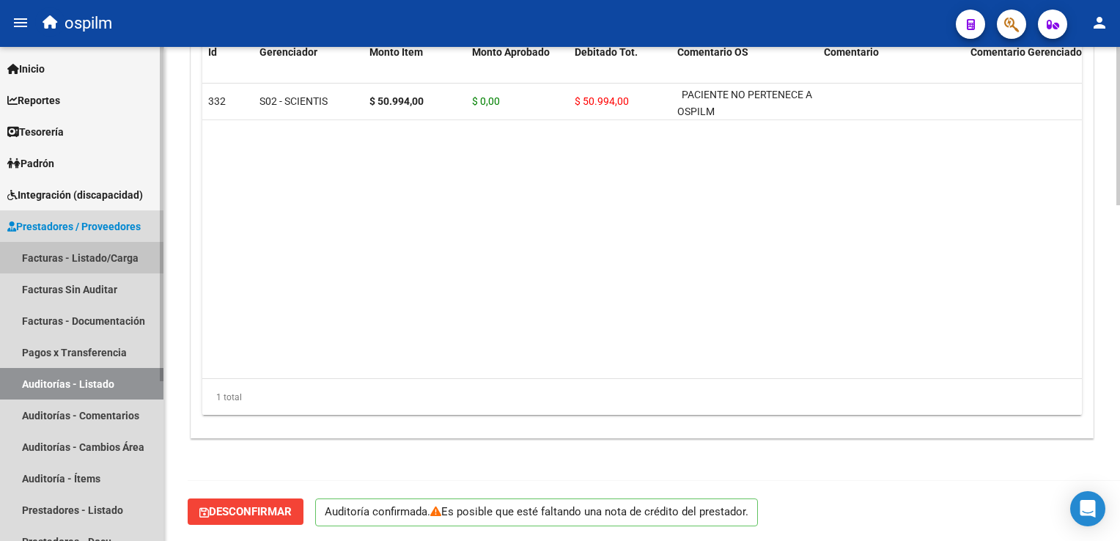
click at [91, 258] on link "Facturas - Listado/Carga" at bounding box center [81, 258] width 163 height 32
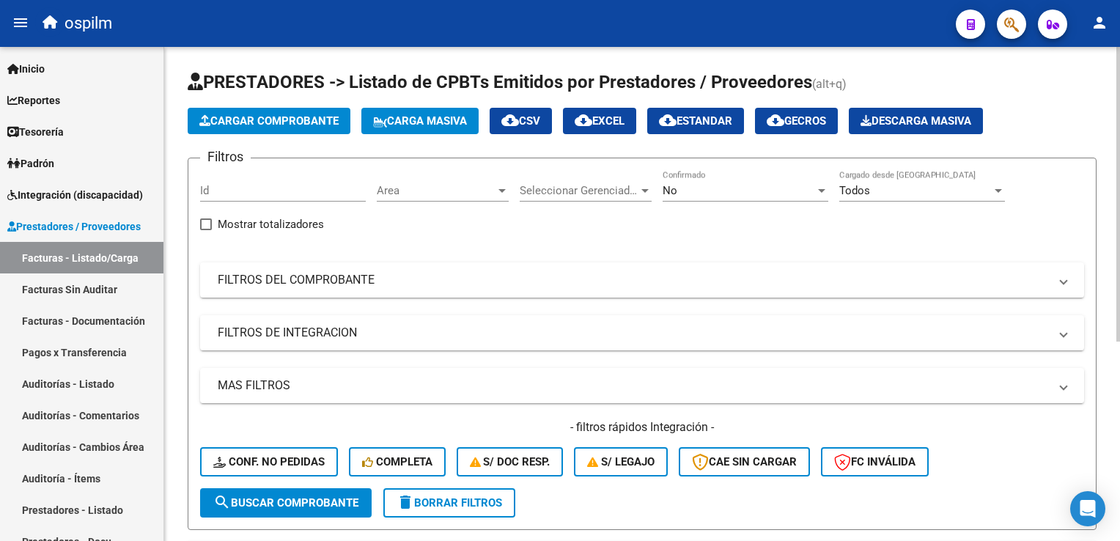
click at [743, 192] on div "No" at bounding box center [739, 190] width 152 height 13
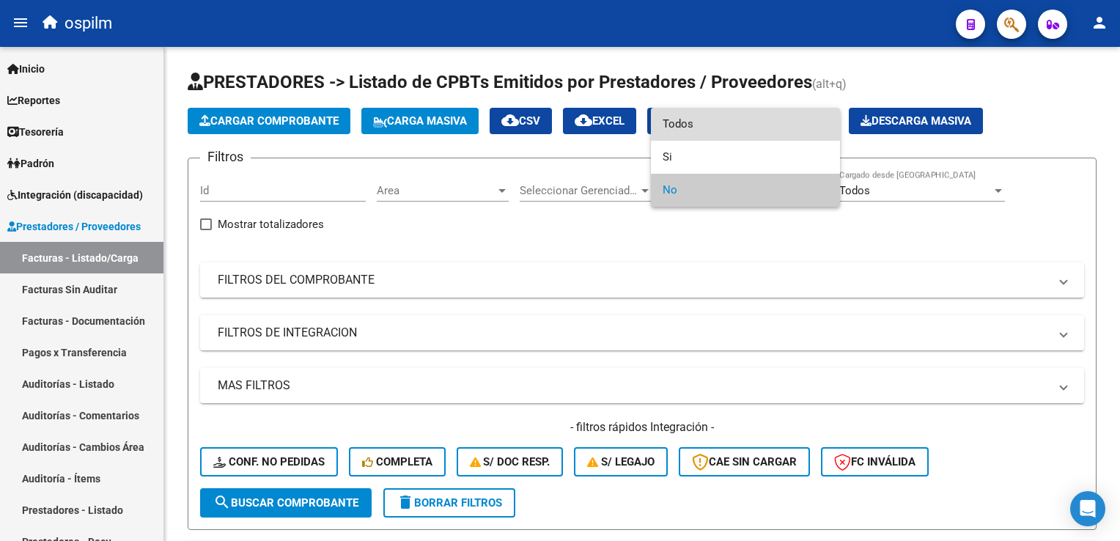
click at [698, 121] on span "Todos" at bounding box center [746, 124] width 166 height 33
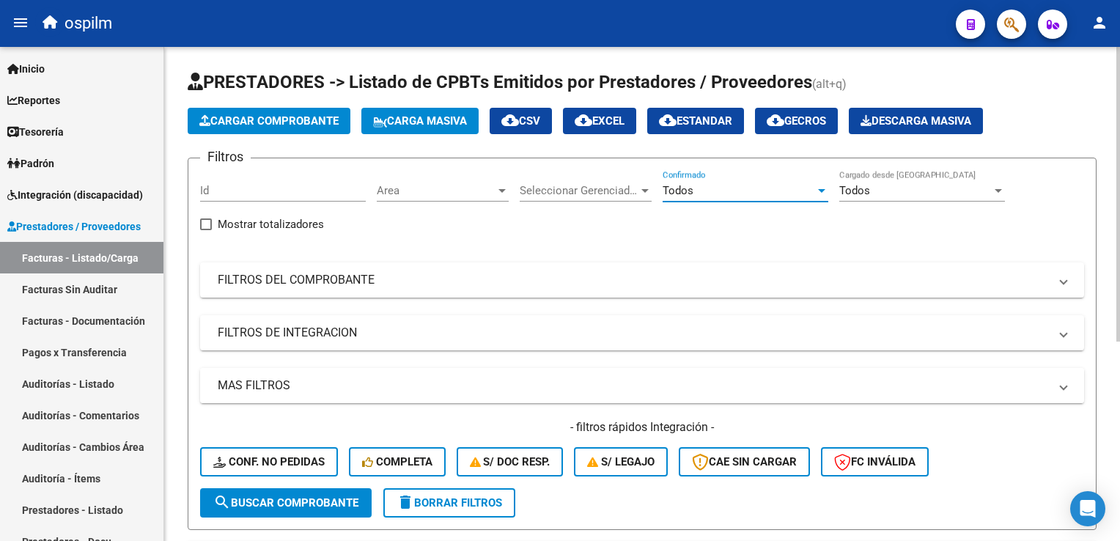
click at [264, 375] on mat-expansion-panel-header "MAS FILTROS" at bounding box center [642, 385] width 884 height 35
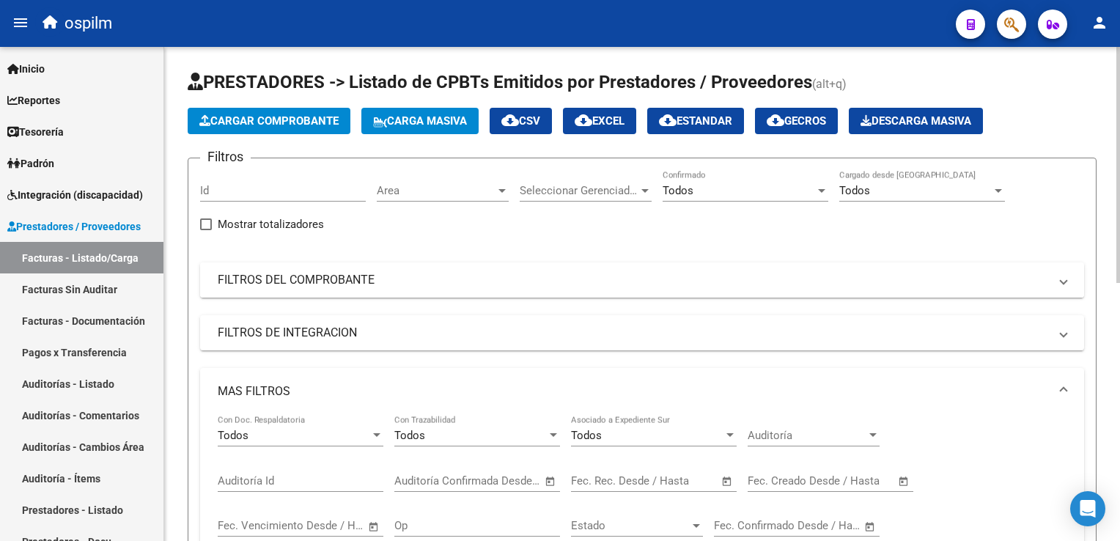
click at [301, 284] on mat-panel-title "FILTROS DEL COMPROBANTE" at bounding box center [633, 280] width 831 height 16
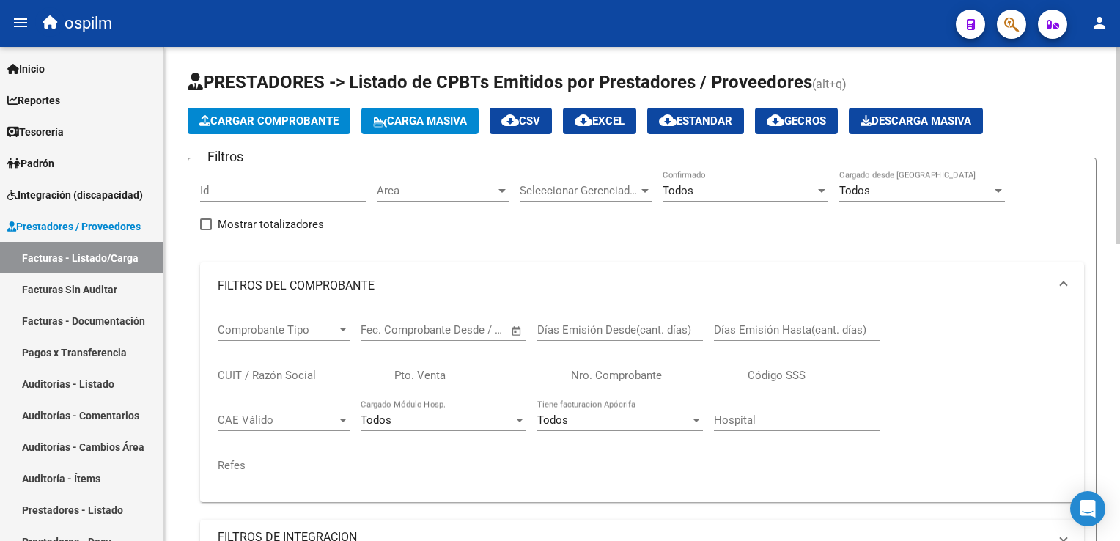
click at [600, 374] on input "Nro. Comprobante" at bounding box center [654, 375] width 166 height 13
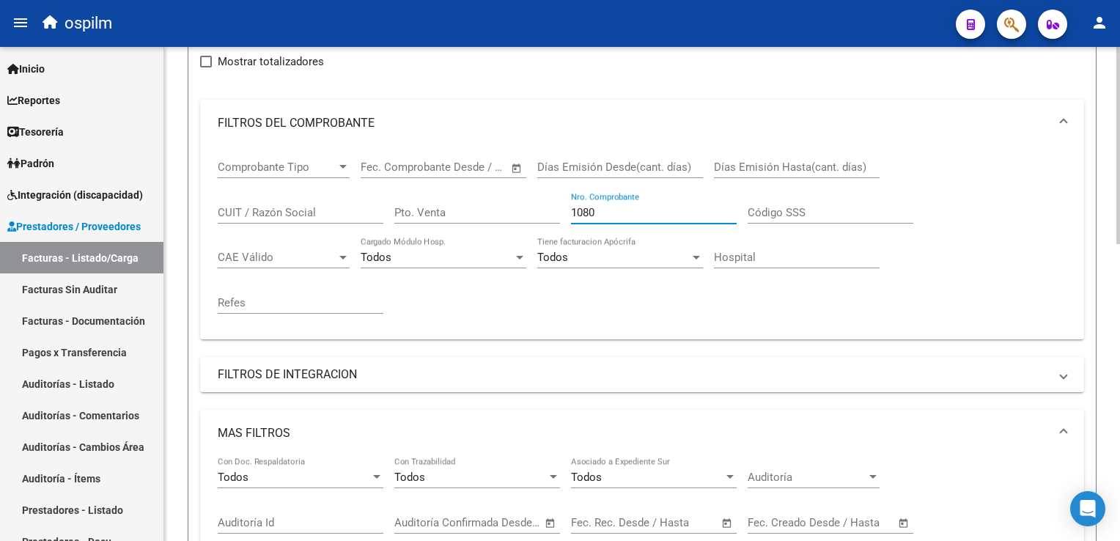
scroll to position [147, 0]
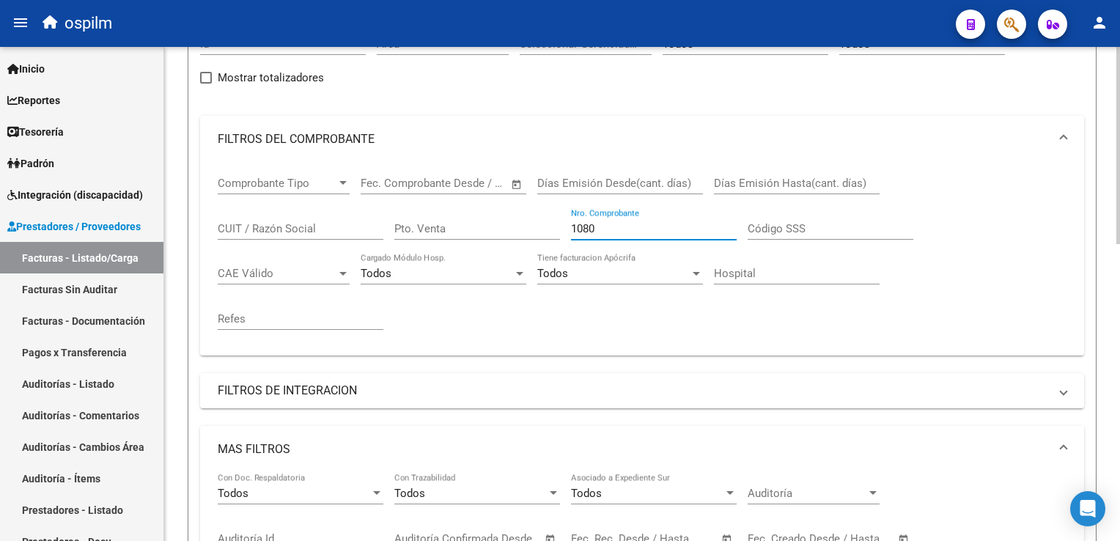
drag, startPoint x: 630, startPoint y: 227, endPoint x: 370, endPoint y: 227, distance: 259.5
click at [370, 227] on div "Comprobante Tipo Comprobante Tipo Fecha inicio – Fecha fin Fec. Comprobante Des…" at bounding box center [642, 253] width 849 height 181
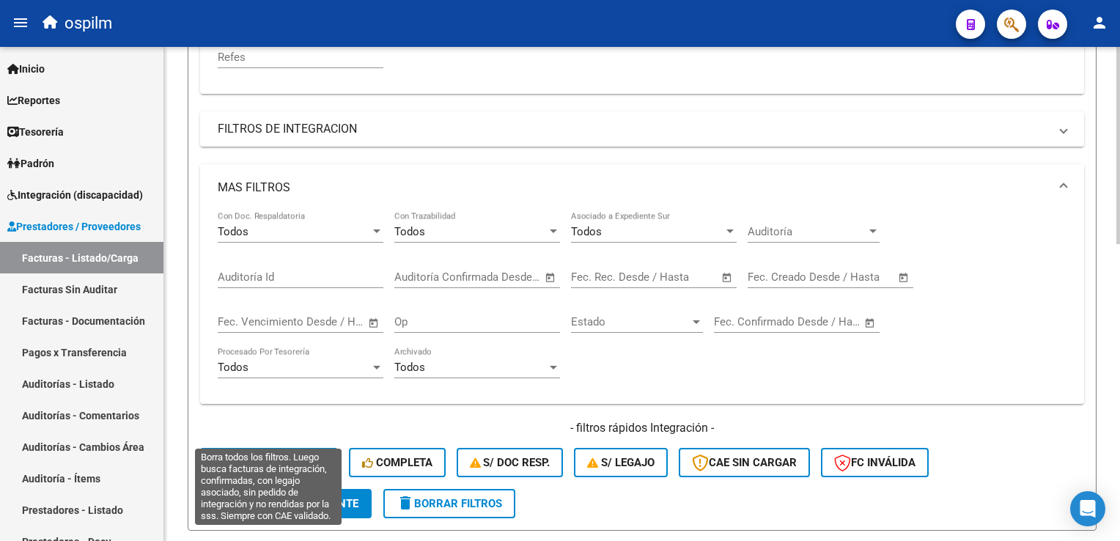
scroll to position [440, 0]
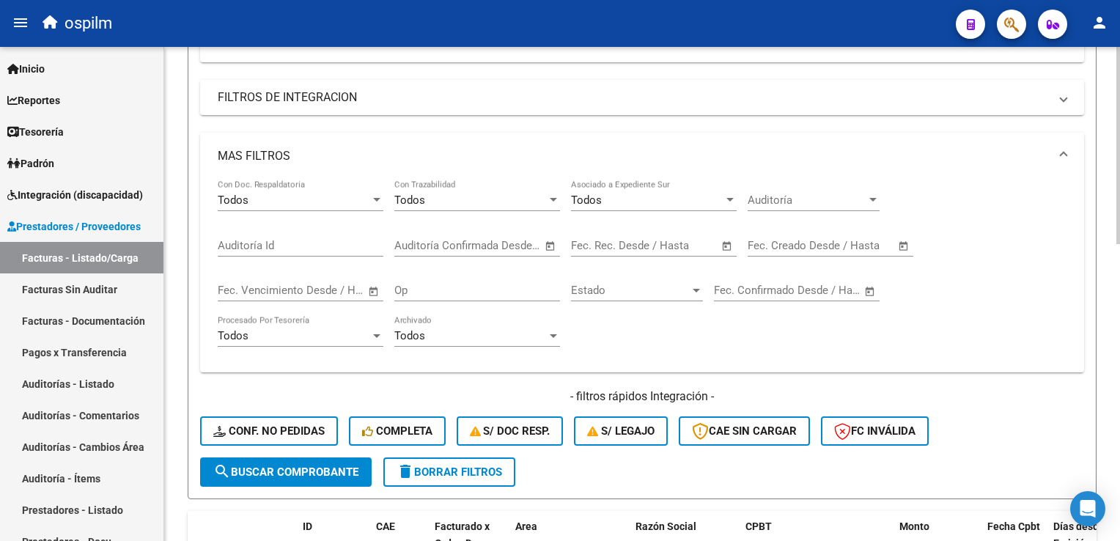
type input "17170"
click at [260, 468] on span "search Buscar Comprobante" at bounding box center [285, 472] width 145 height 13
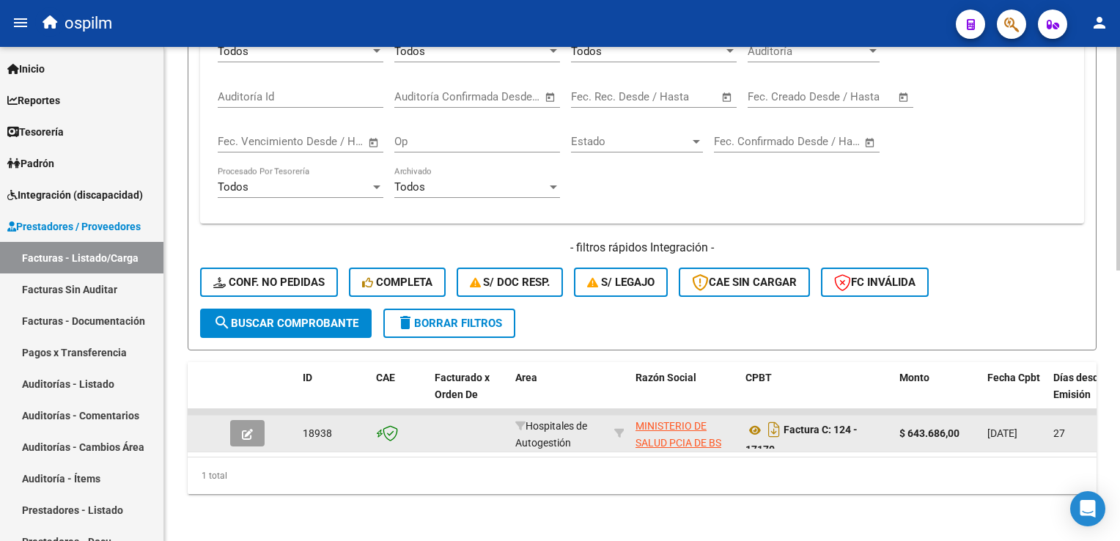
click at [249, 429] on icon "button" at bounding box center [247, 434] width 11 height 11
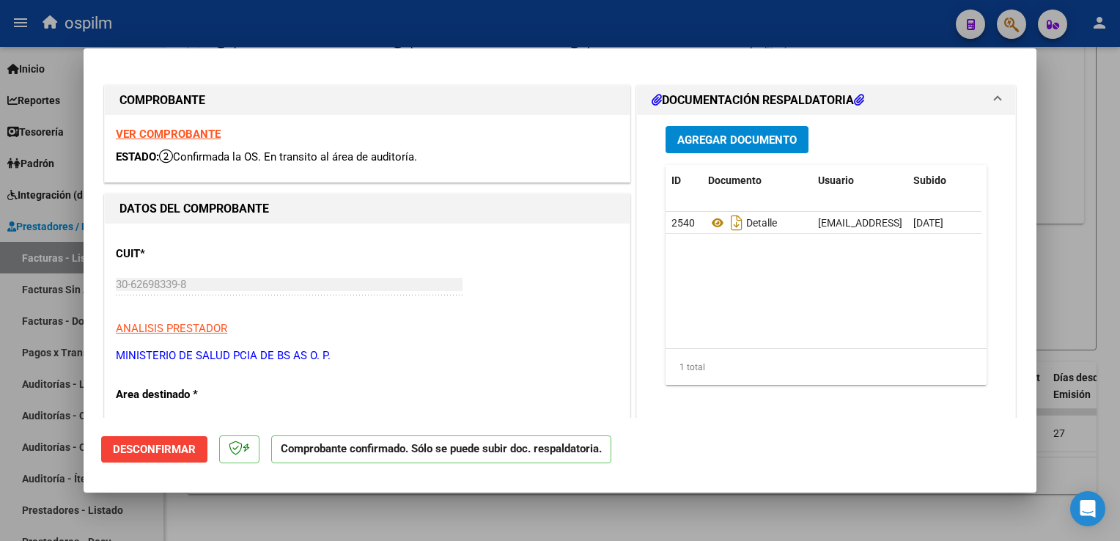
click at [1058, 95] on div at bounding box center [560, 270] width 1120 height 541
type input "$ 0,00"
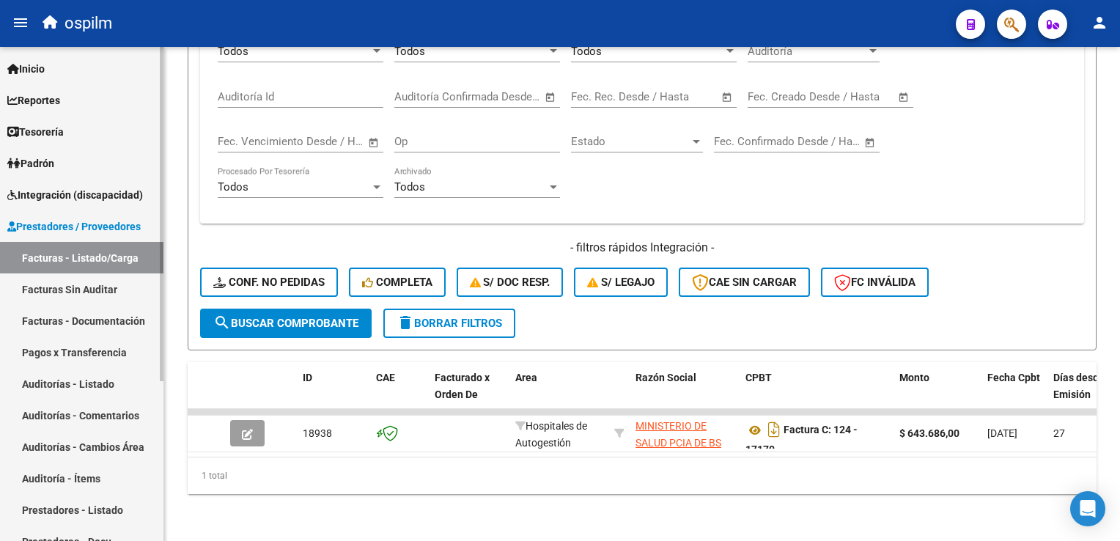
click at [73, 293] on link "Facturas Sin Auditar" at bounding box center [81, 289] width 163 height 32
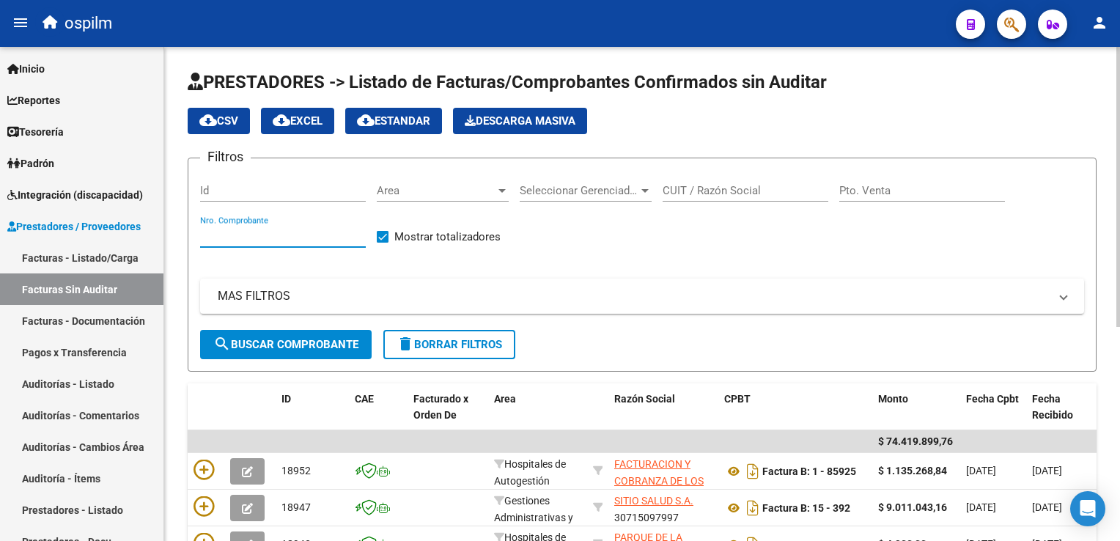
click at [238, 230] on input "Nro. Comprobante" at bounding box center [283, 235] width 166 height 13
type input "17170"
click at [269, 350] on button "search Buscar Comprobante" at bounding box center [286, 344] width 172 height 29
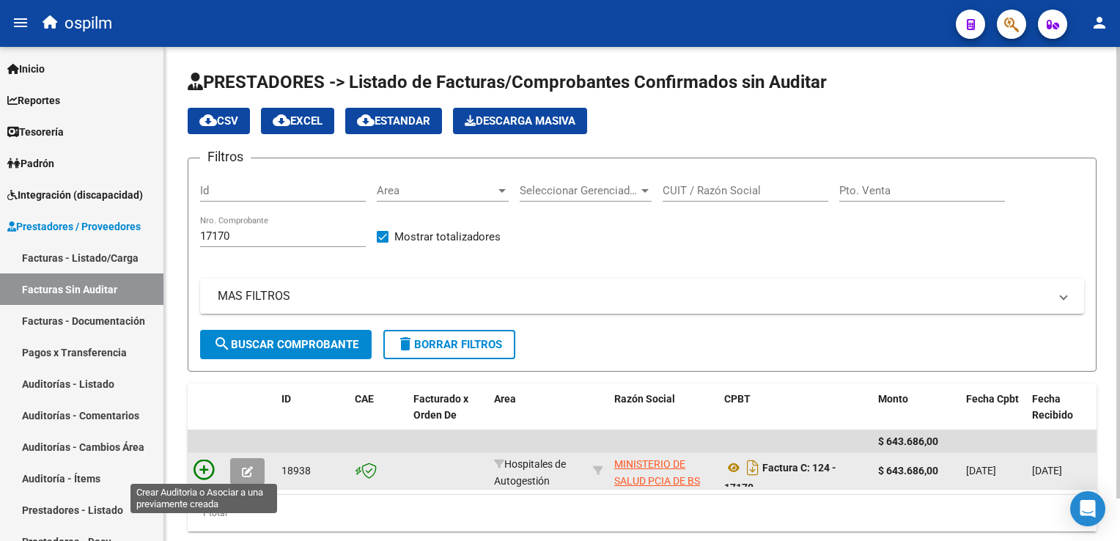
click at [202, 467] on icon at bounding box center [204, 470] width 21 height 21
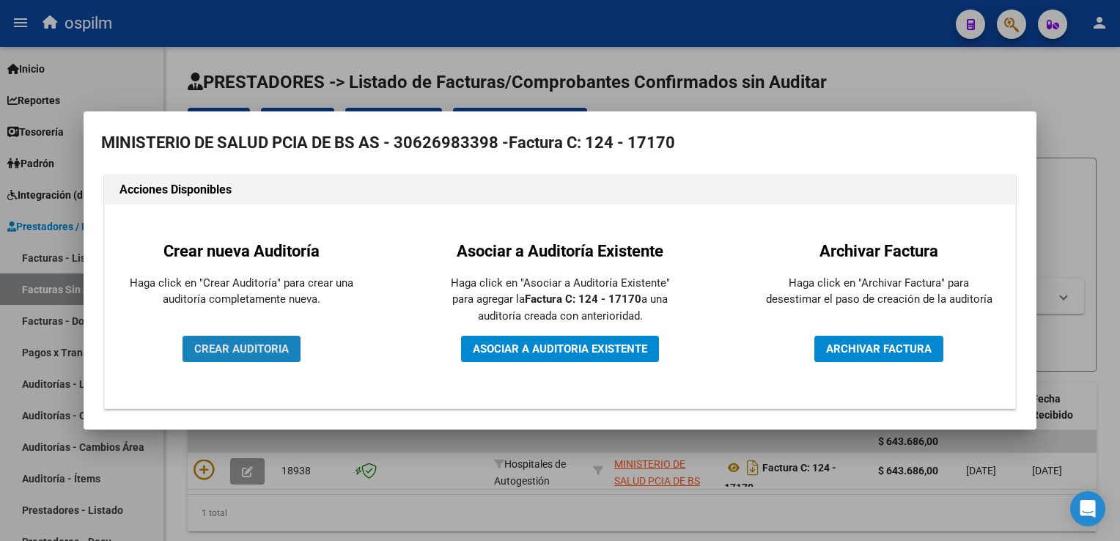
click at [236, 348] on span "CREAR AUDITORIA" at bounding box center [241, 348] width 95 height 13
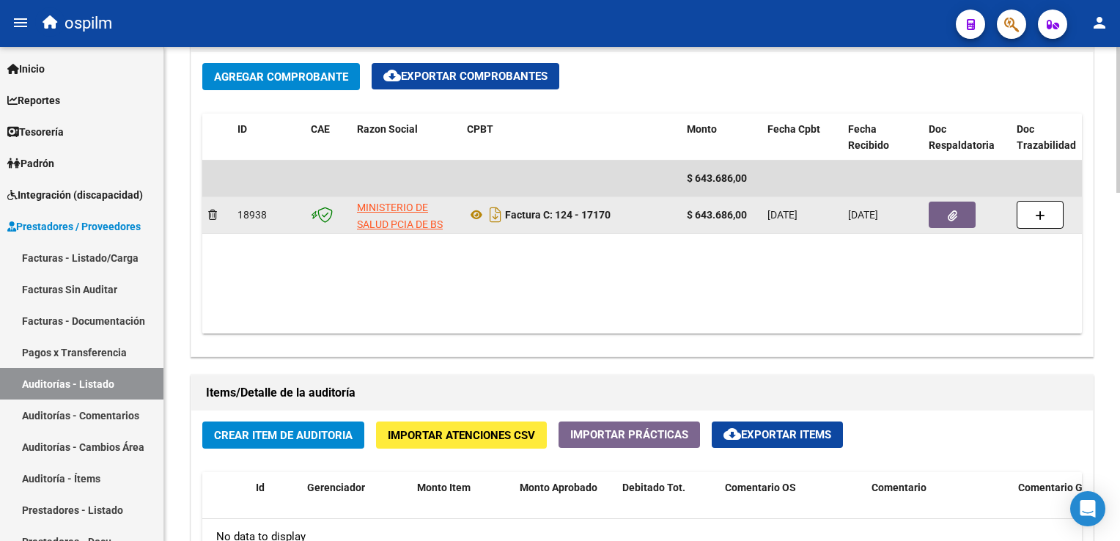
scroll to position [880, 0]
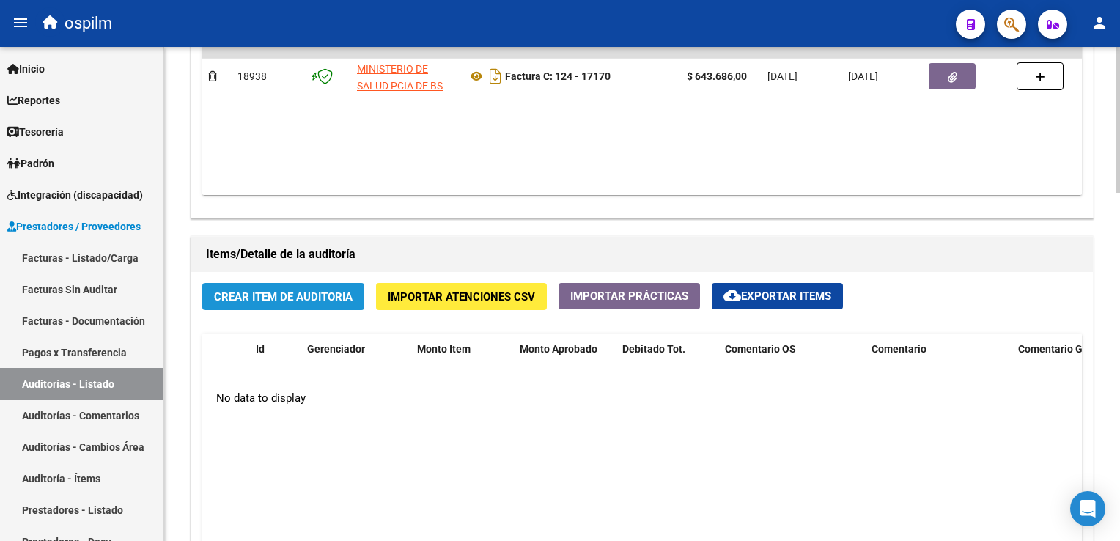
click at [289, 292] on span "Crear Item de Auditoria" at bounding box center [283, 296] width 139 height 13
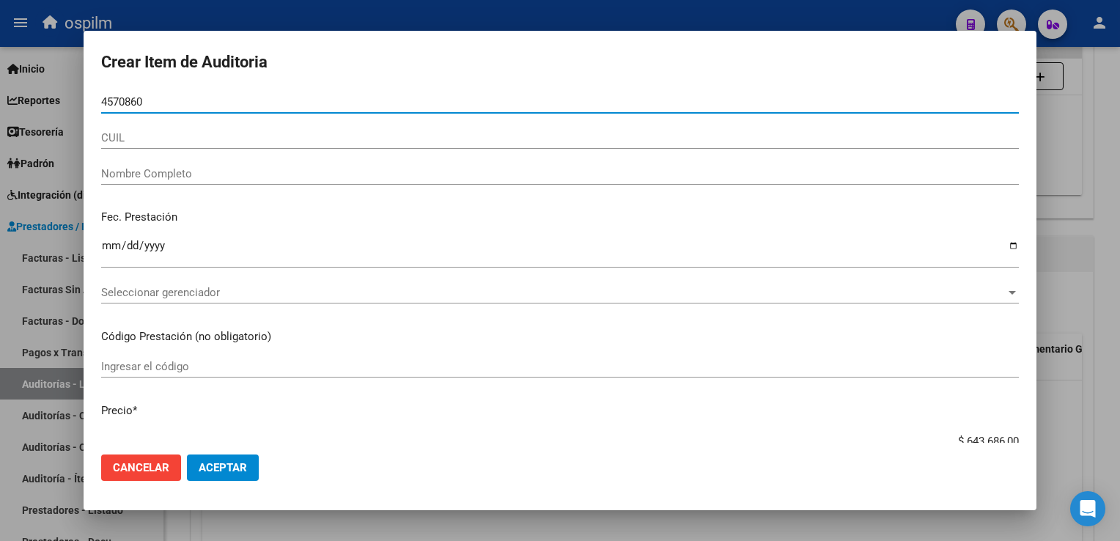
type input "45708609"
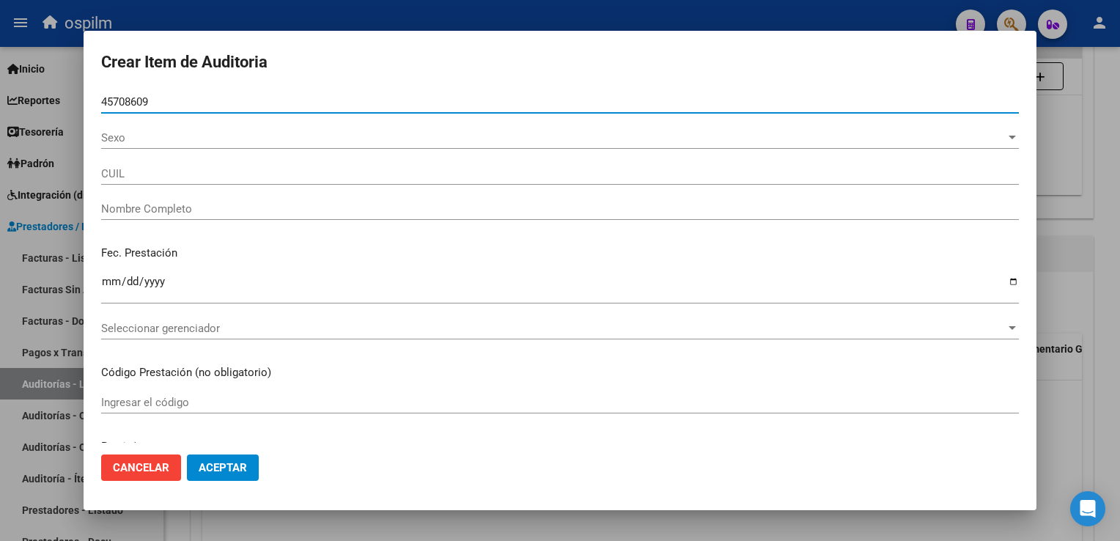
type input "27457086097"
type input "[PERSON_NAME], [PERSON_NAME]"
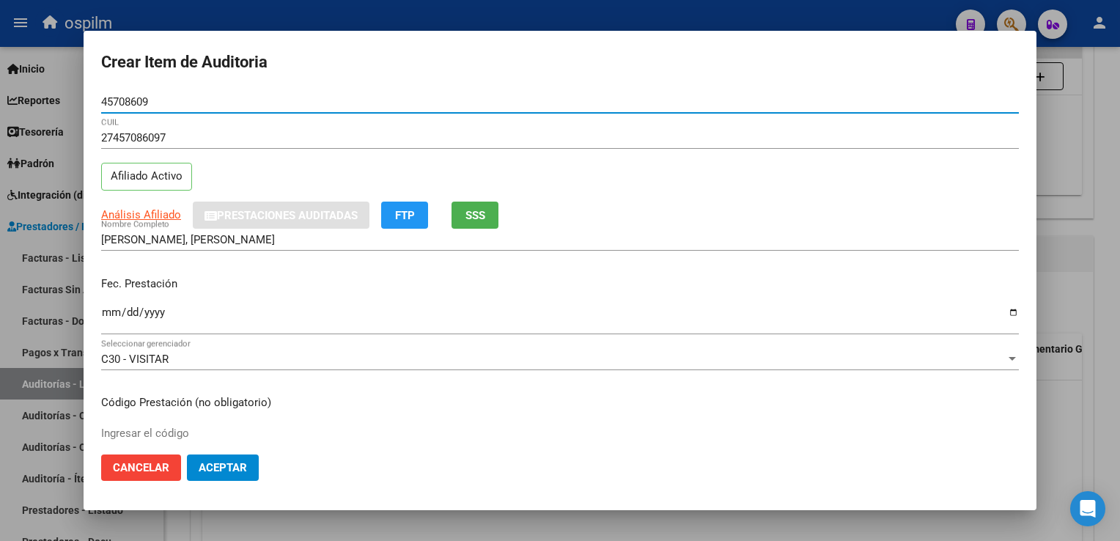
type input "45708609"
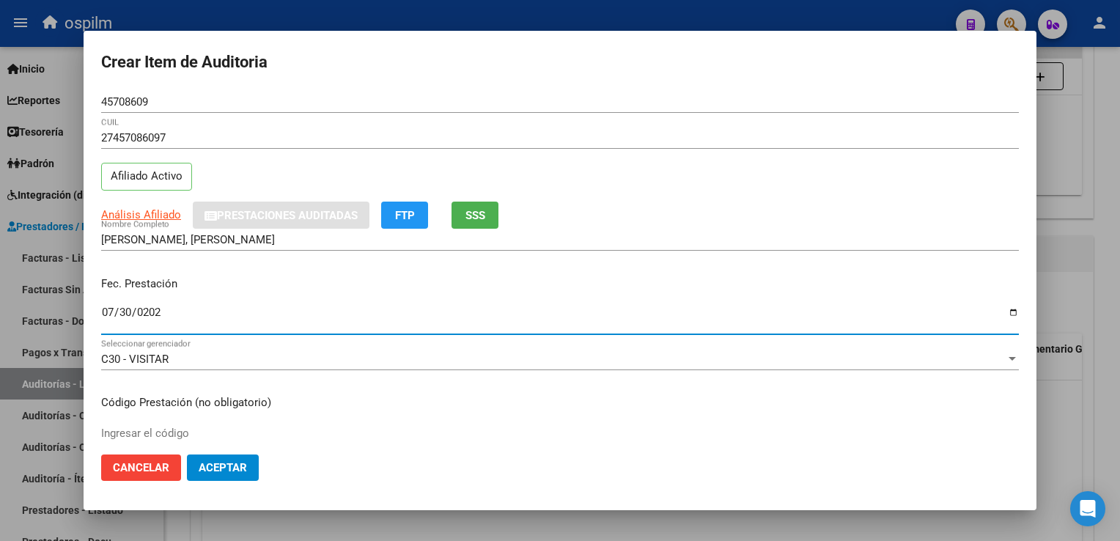
type input "[DATE]"
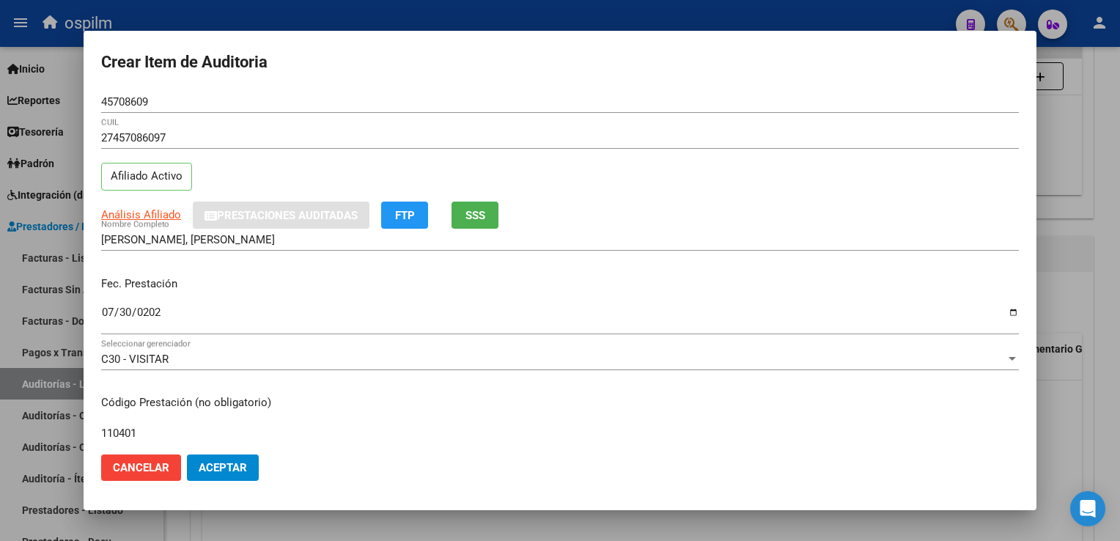
type input "110401"
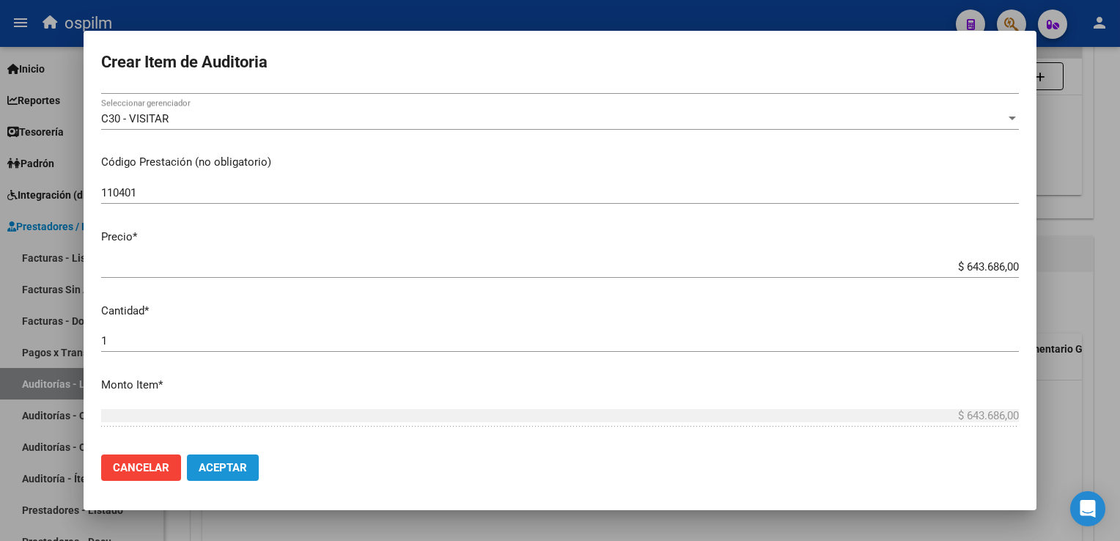
click at [213, 469] on span "Aceptar" at bounding box center [223, 467] width 48 height 13
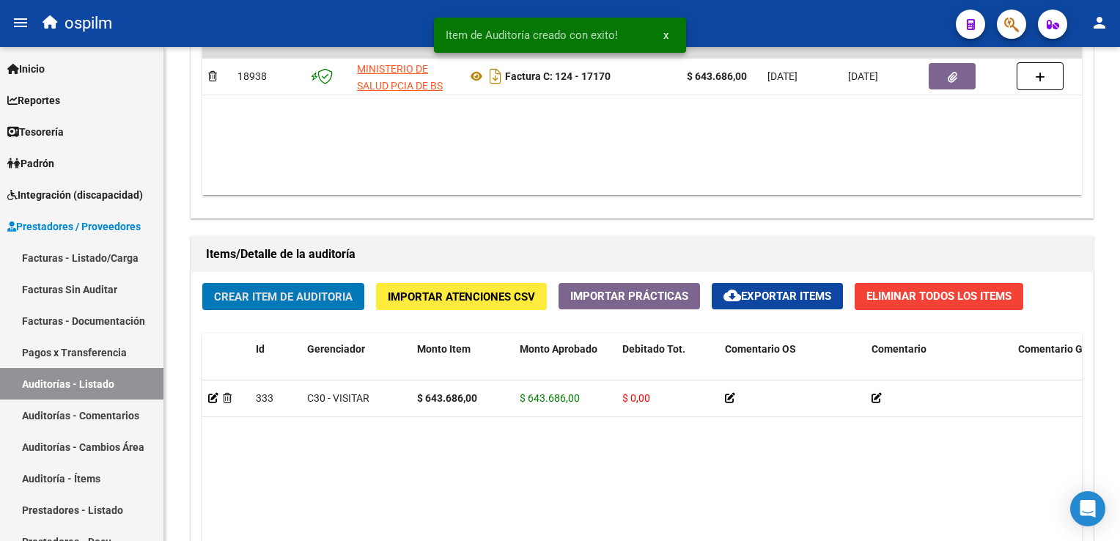
scroll to position [880, 0]
